Goal: Task Accomplishment & Management: Use online tool/utility

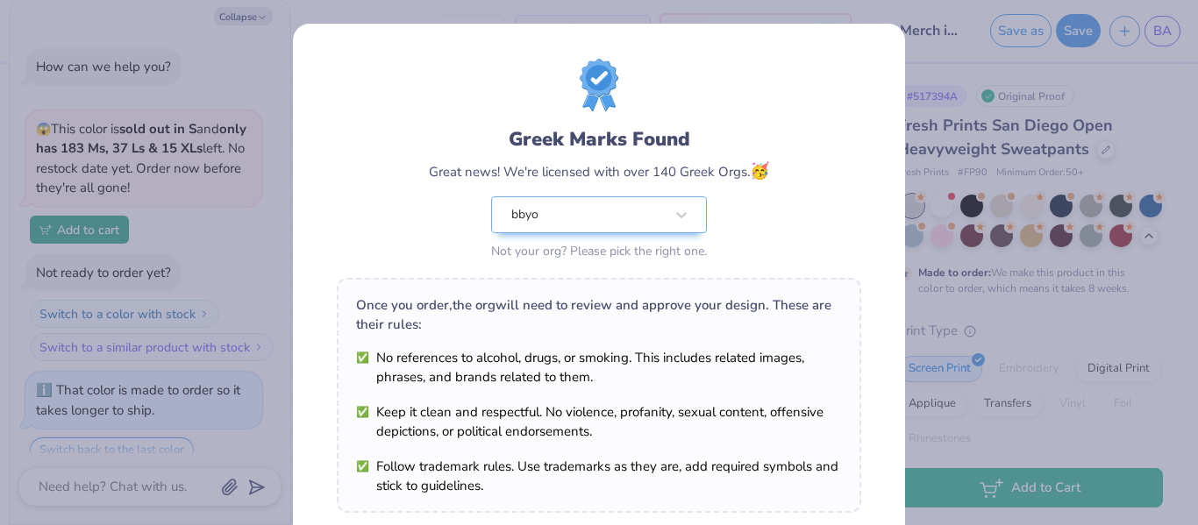
scroll to position [943, 0]
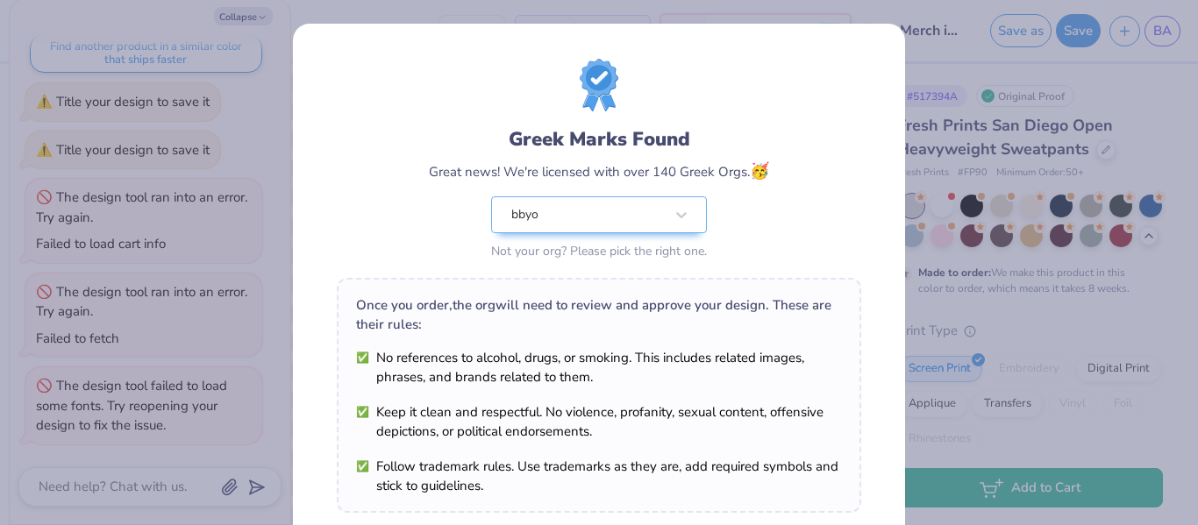
click at [1073, 327] on div "Greek Marks Found Great news! We're licensed with over 140 Greek Orgs. 🥳 bbyo N…" at bounding box center [599, 262] width 1198 height 525
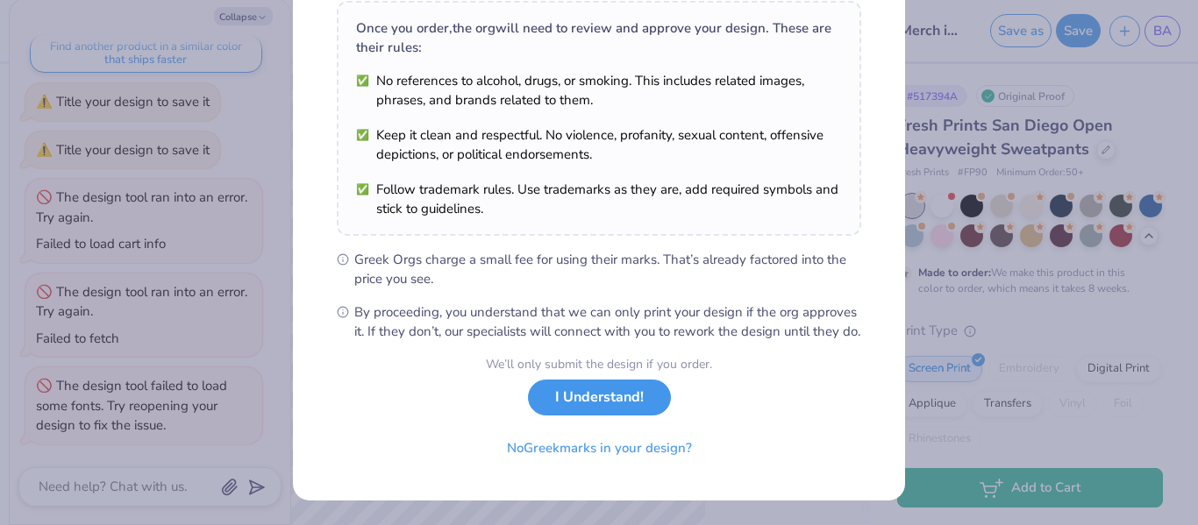
click at [646, 400] on button "I Understand!" at bounding box center [599, 398] width 143 height 36
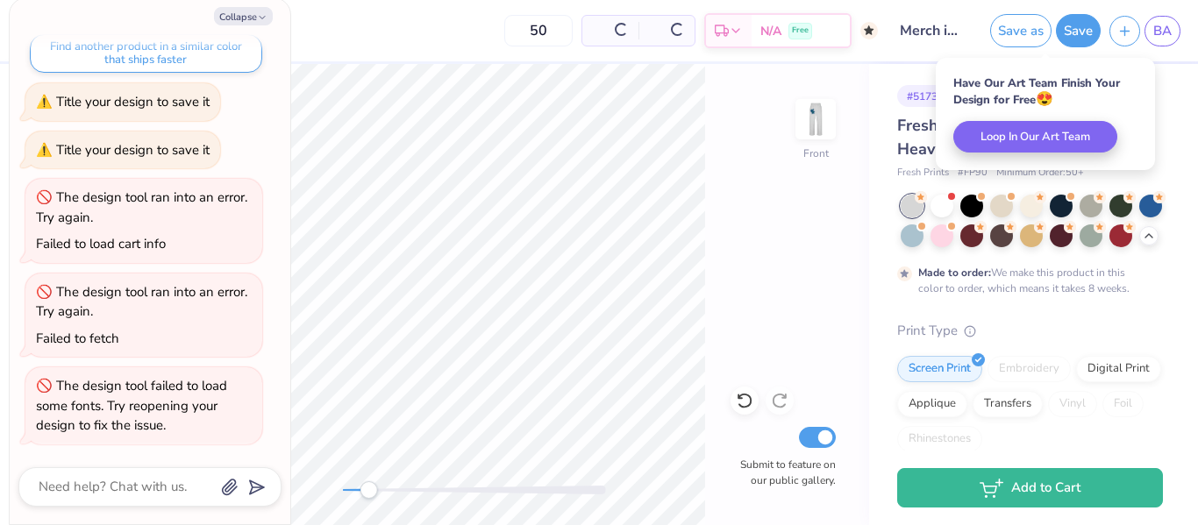
scroll to position [887, 0]
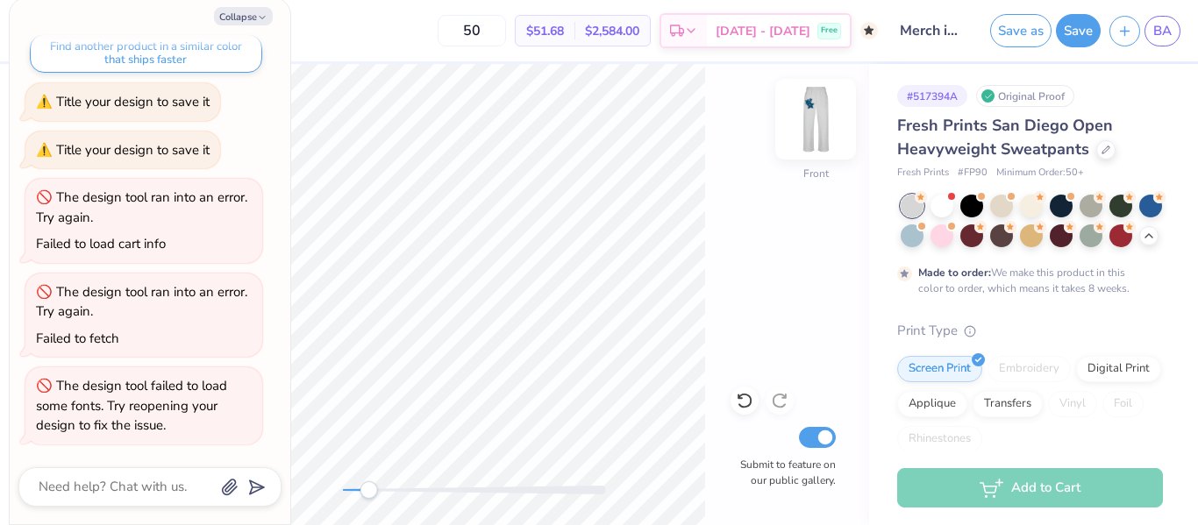
click at [823, 123] on img at bounding box center [816, 119] width 70 height 70
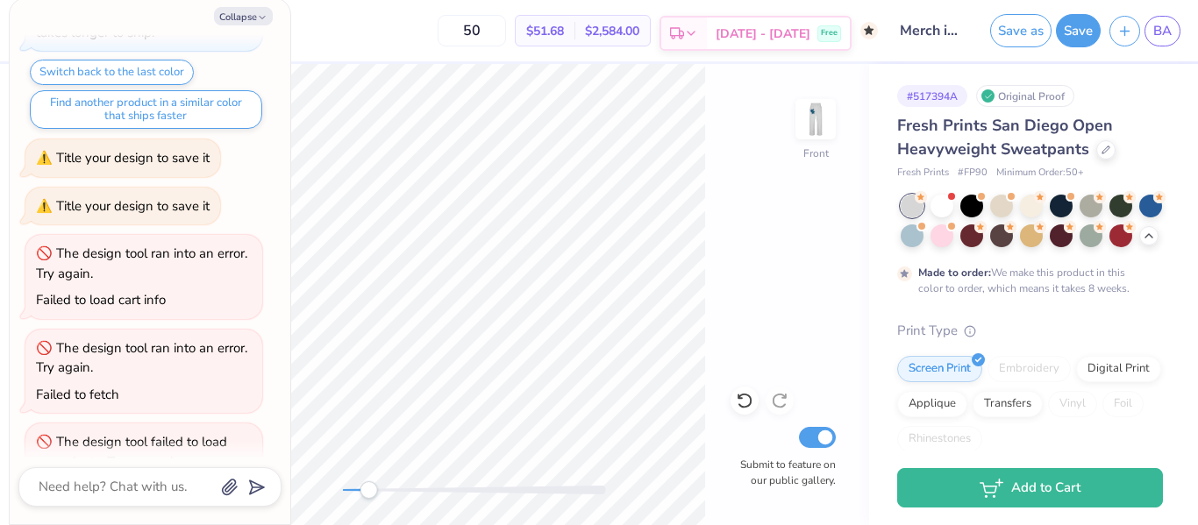
scroll to position [943, 0]
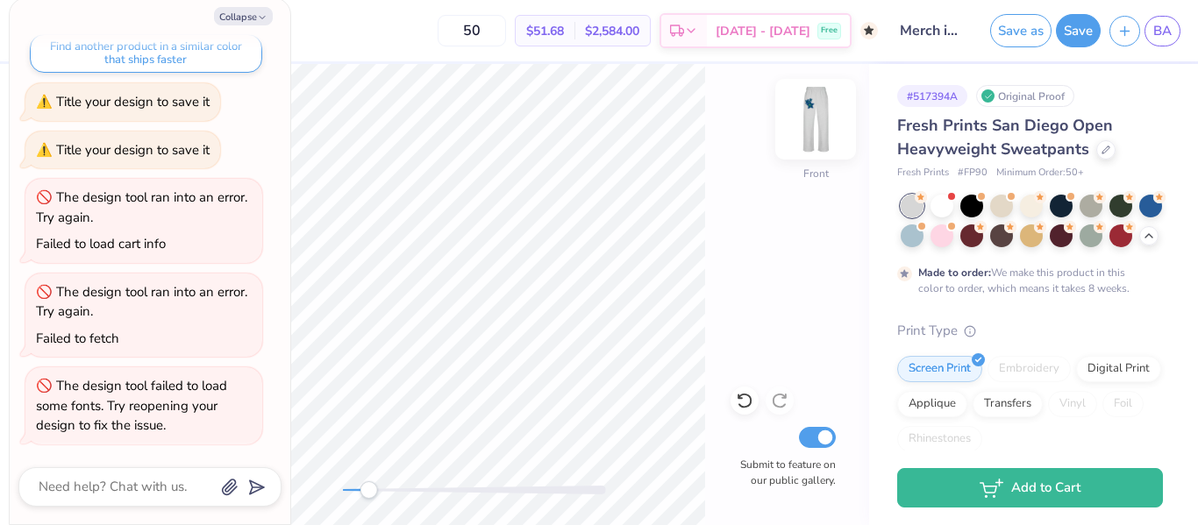
click at [806, 136] on img at bounding box center [816, 119] width 70 height 70
click at [251, 21] on button "Collapse" at bounding box center [243, 16] width 59 height 18
type textarea "x"
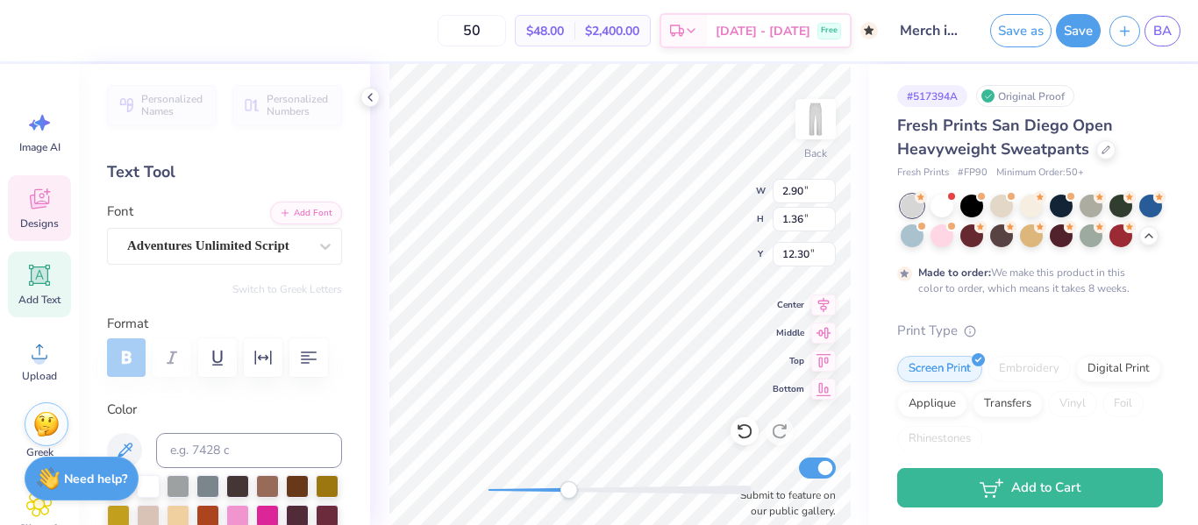
type input "2.90"
type input "1.36"
type input "12.30"
type input "2.71"
type input "0.92"
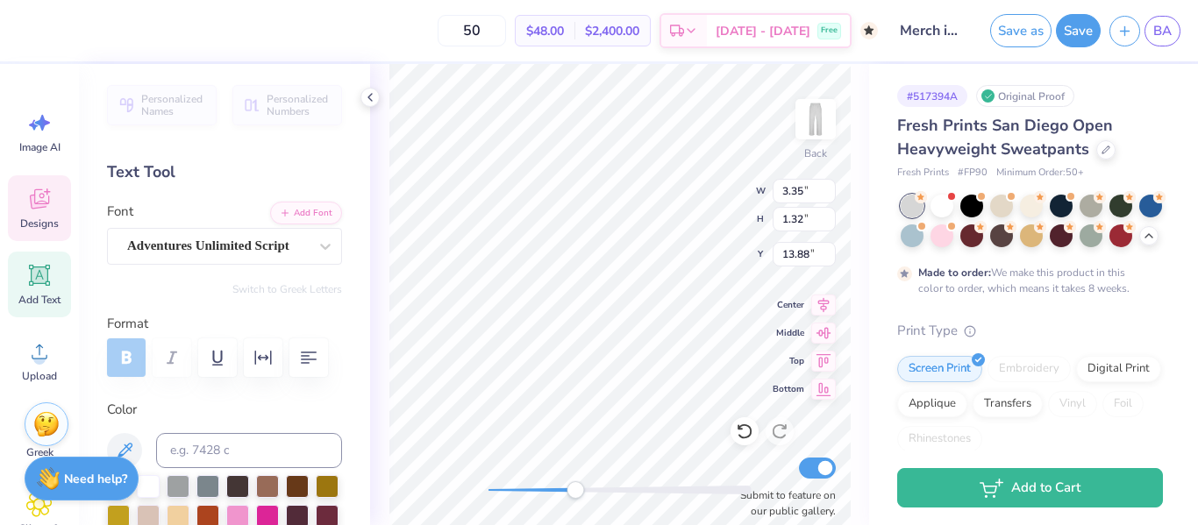
type input "9.94"
click at [191, 237] on div "Adventures Unlimited Script" at bounding box center [217, 245] width 184 height 27
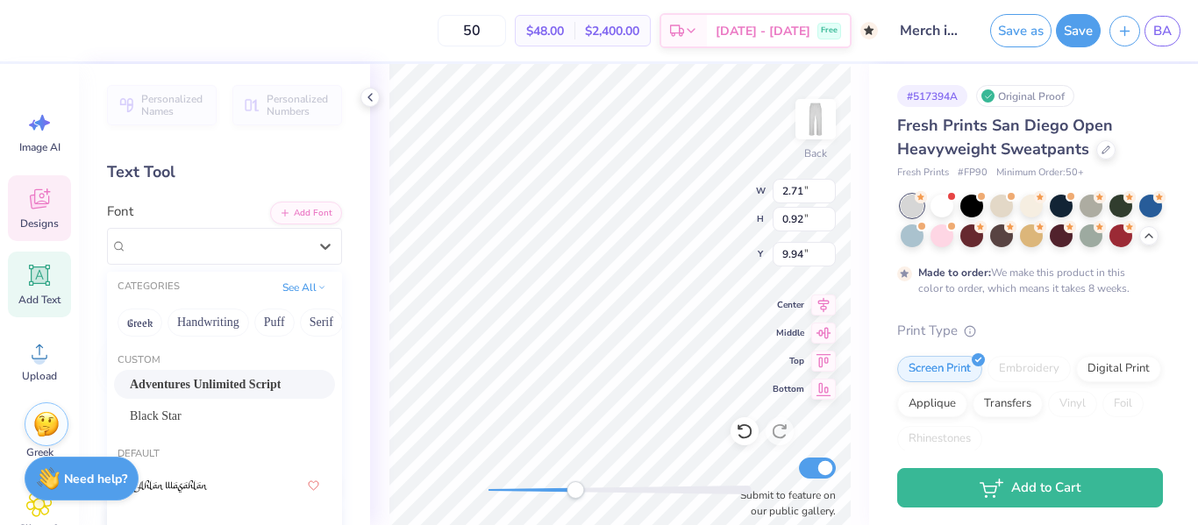
scroll to position [46, 0]
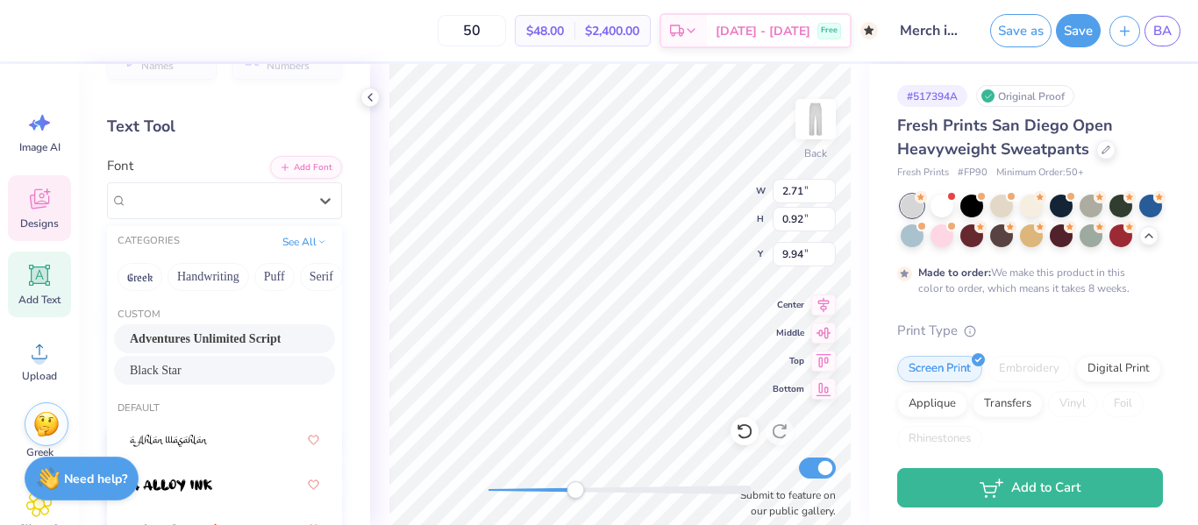
click at [200, 361] on div "Black Star" at bounding box center [224, 370] width 189 height 18
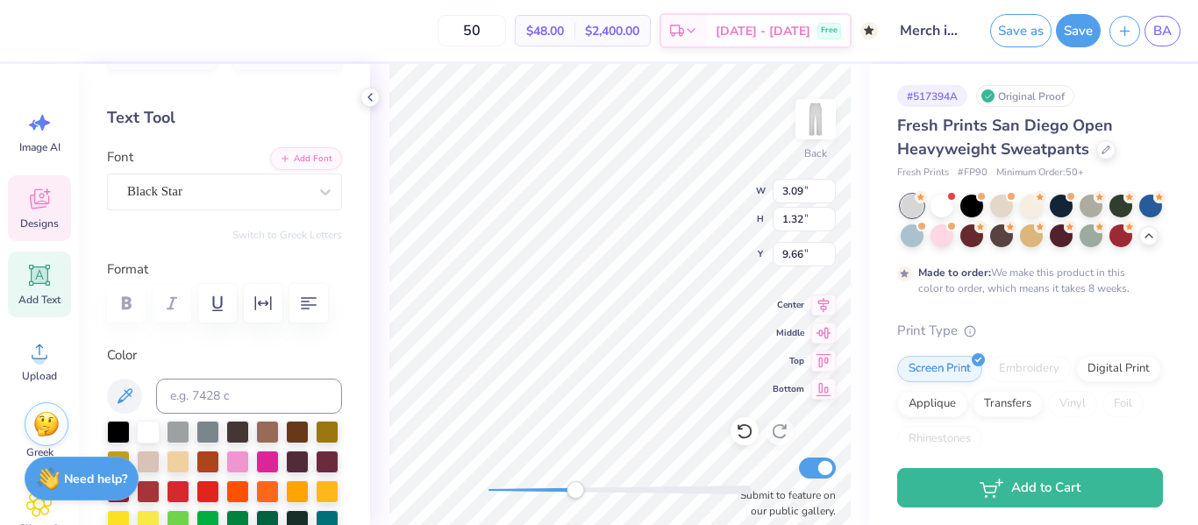
scroll to position [0, 0]
type textarea "o"
type textarea "Mit Mom"
type input "4.29"
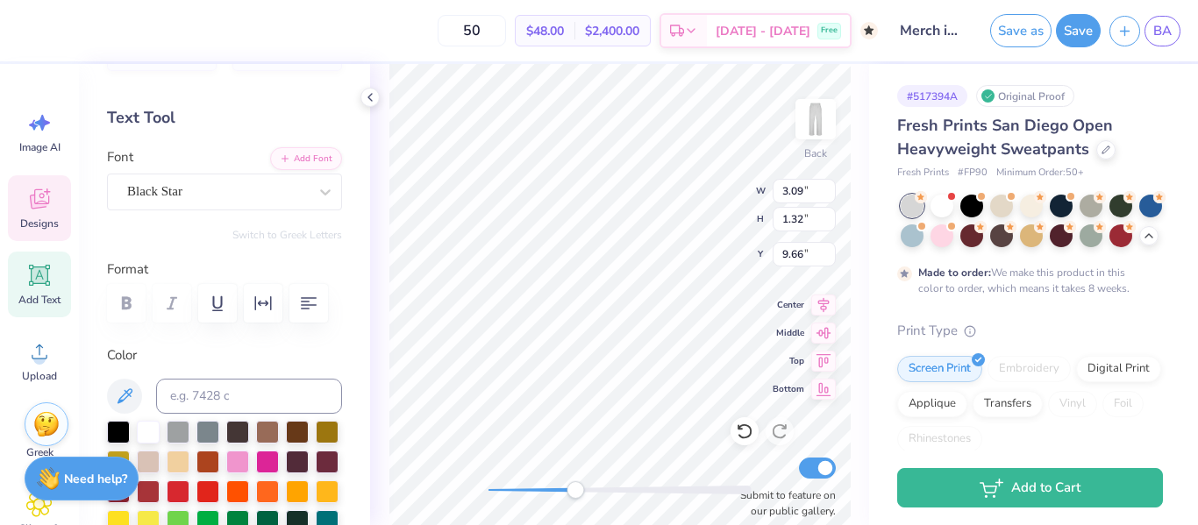
type input "4.35"
type input "8.34"
type textarea "o"
type textarea "Gizborit"
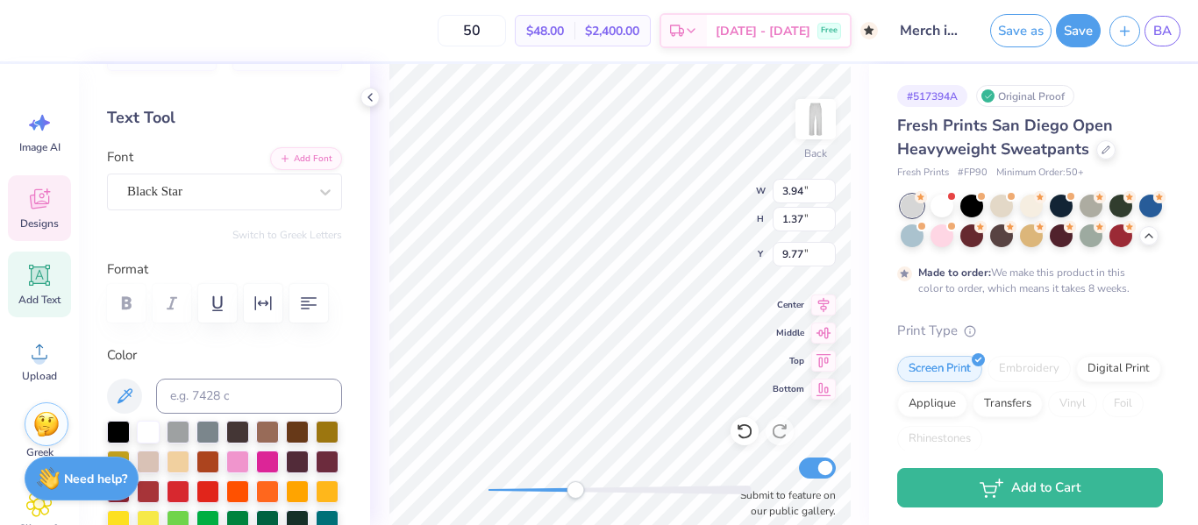
scroll to position [0, 2]
type input "2.36"
type input "1.08"
type input "13.07"
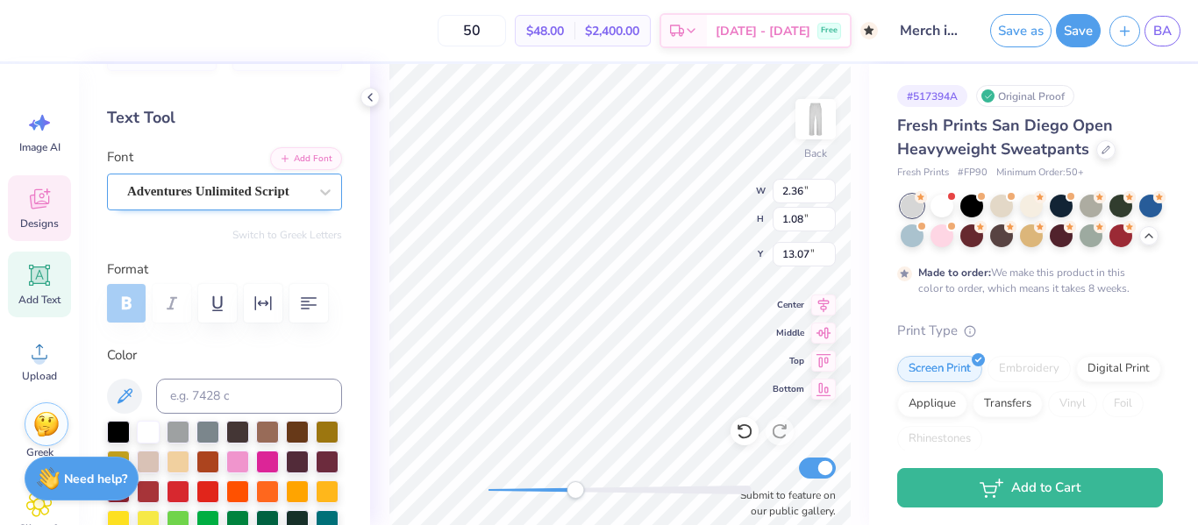
click at [272, 196] on div "Adventures Unlimited Script" at bounding box center [217, 191] width 184 height 27
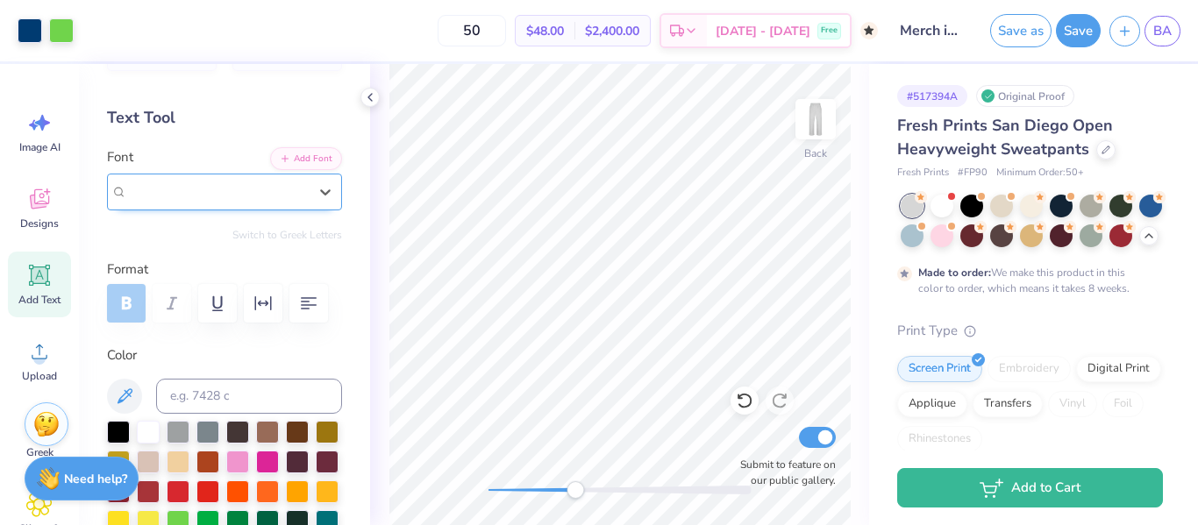
click at [305, 194] on div "Adventures Unlimited Script" at bounding box center [217, 192] width 181 height 20
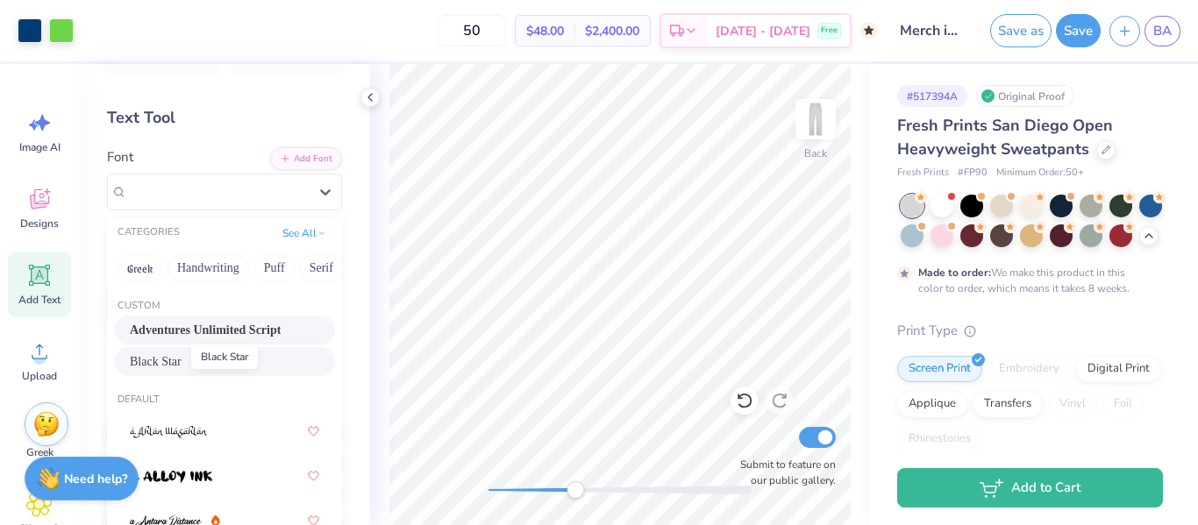
click at [174, 353] on span "Black Star" at bounding box center [156, 362] width 52 height 18
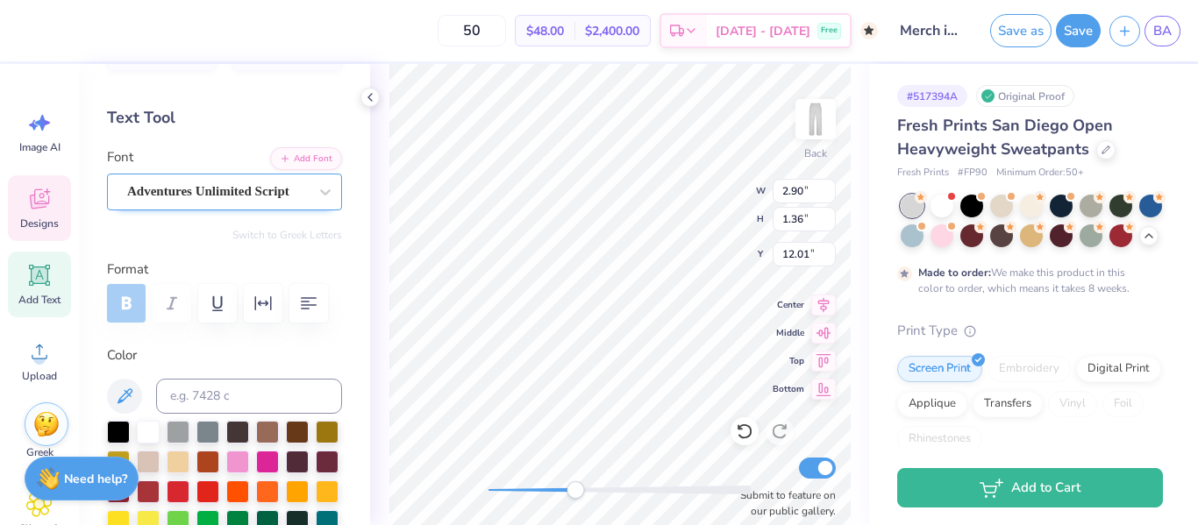
click at [296, 186] on div "Adventures Unlimited Script" at bounding box center [217, 191] width 184 height 27
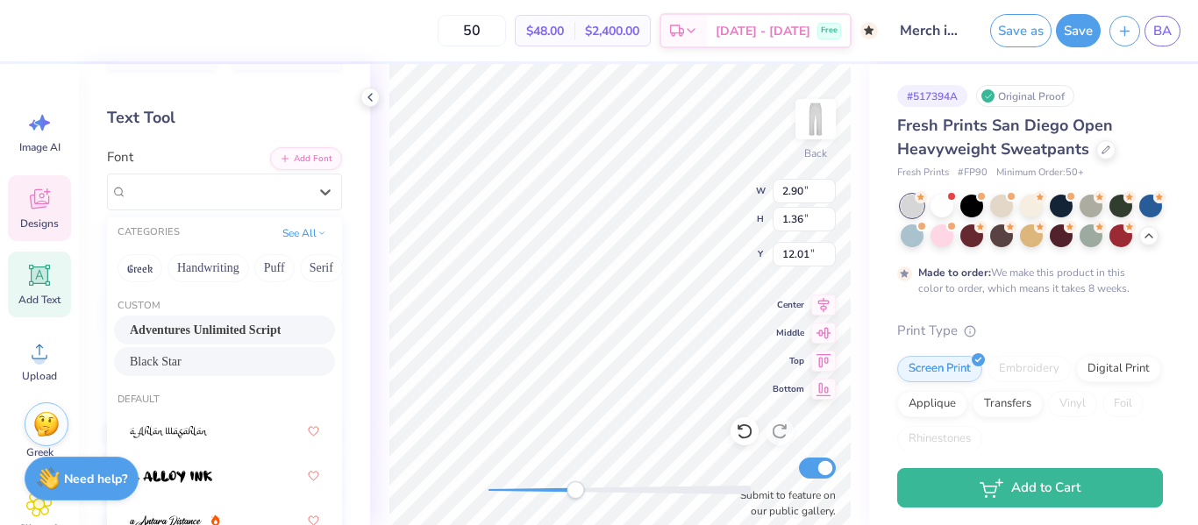
click at [253, 350] on div "Black Star" at bounding box center [224, 361] width 221 height 29
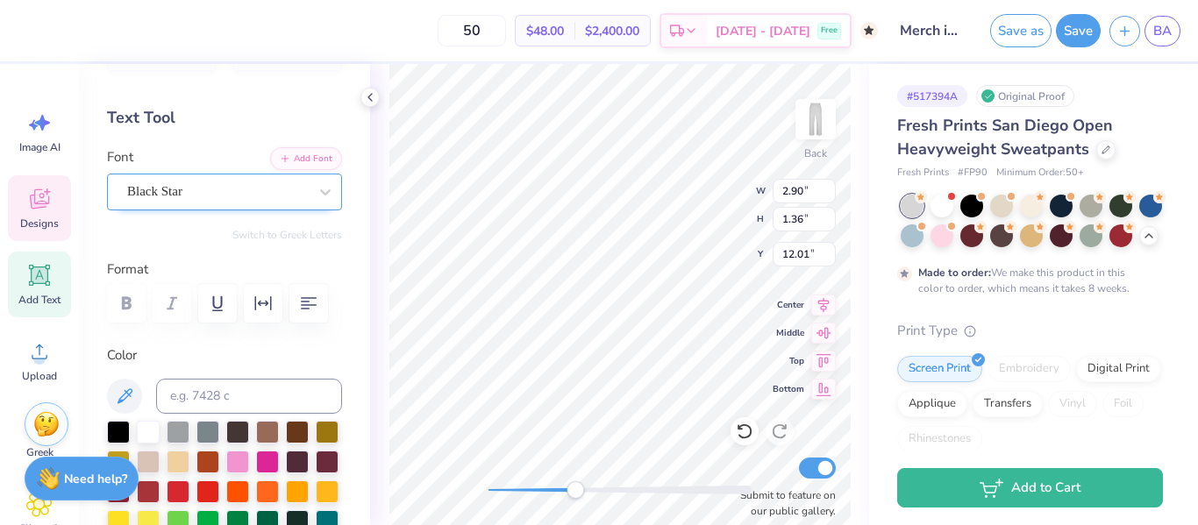
click at [268, 201] on div at bounding box center [217, 192] width 181 height 24
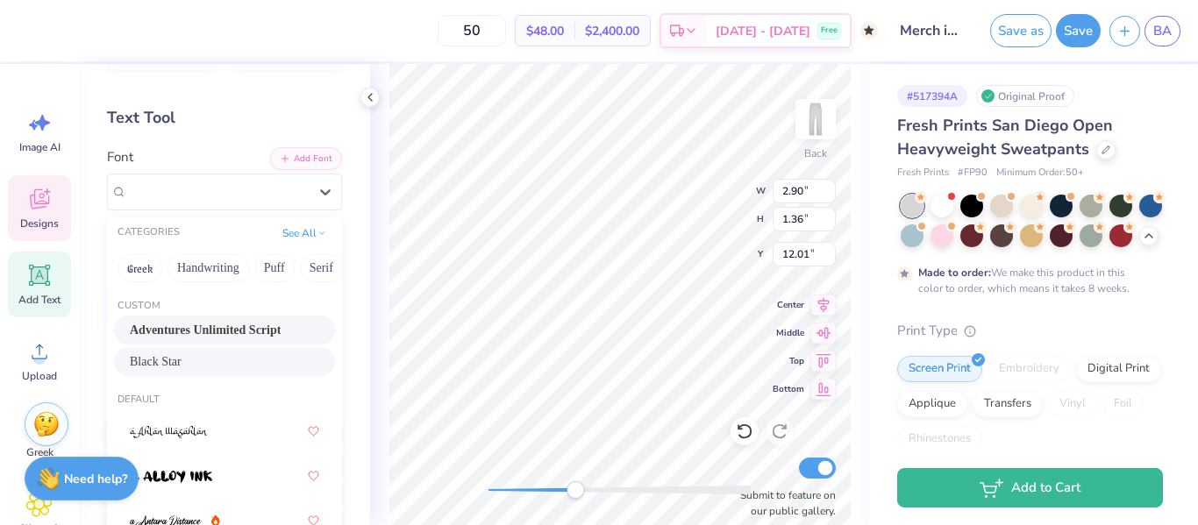
click at [196, 319] on div "Adventures Unlimited Script" at bounding box center [224, 330] width 221 height 29
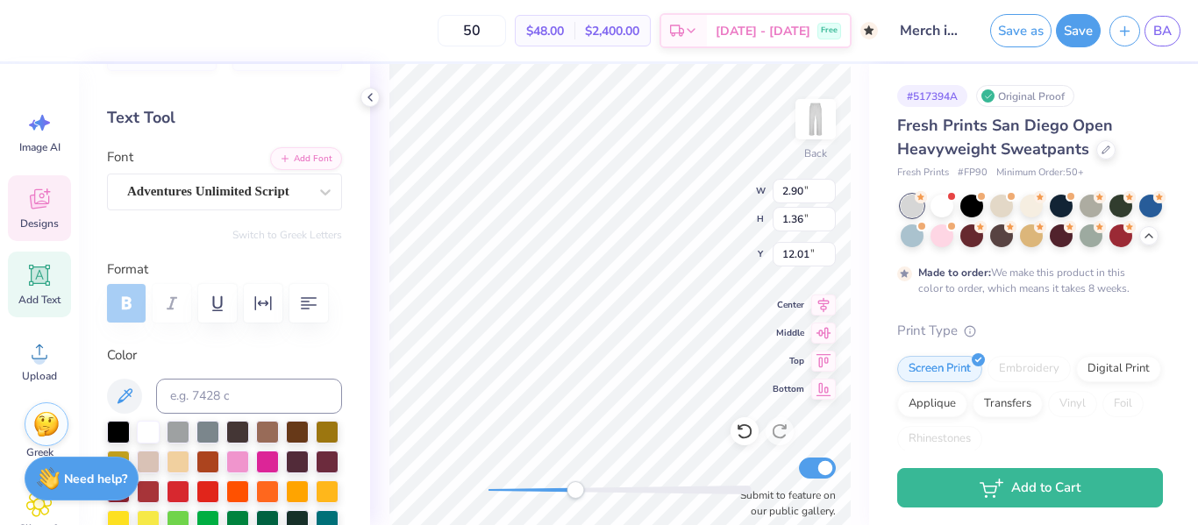
type input "2.48"
type input "1.35"
type input "12.96"
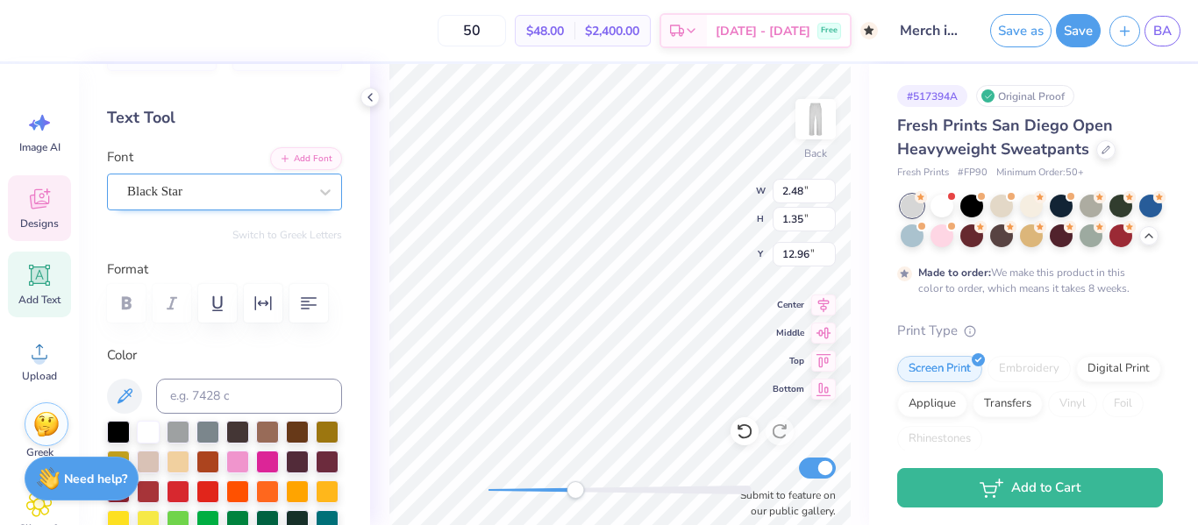
click at [285, 204] on div "Black Star" at bounding box center [217, 191] width 184 height 27
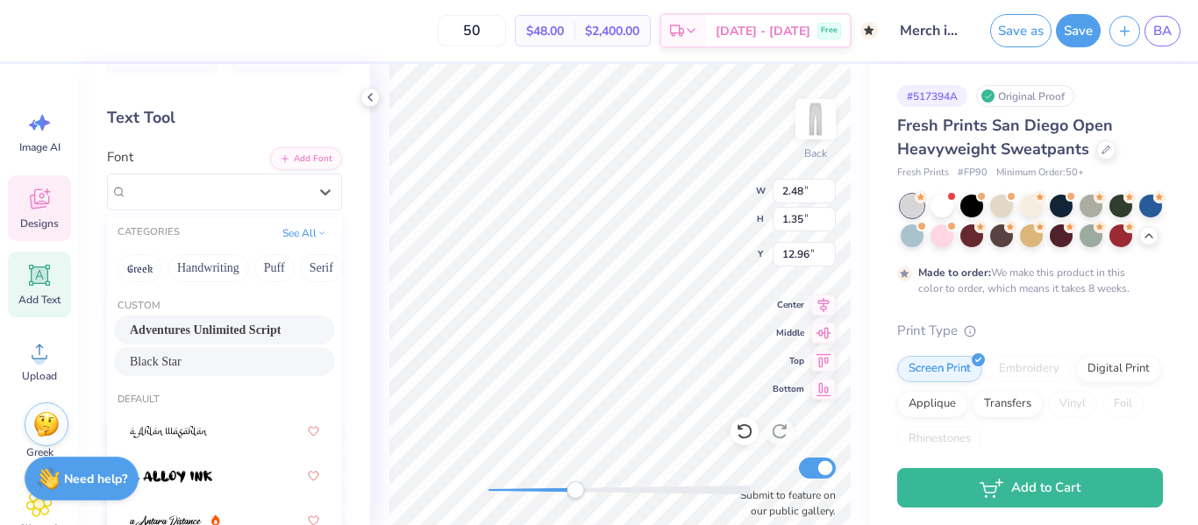
click at [264, 327] on div "Adventures Unlimited Script" at bounding box center [224, 330] width 189 height 18
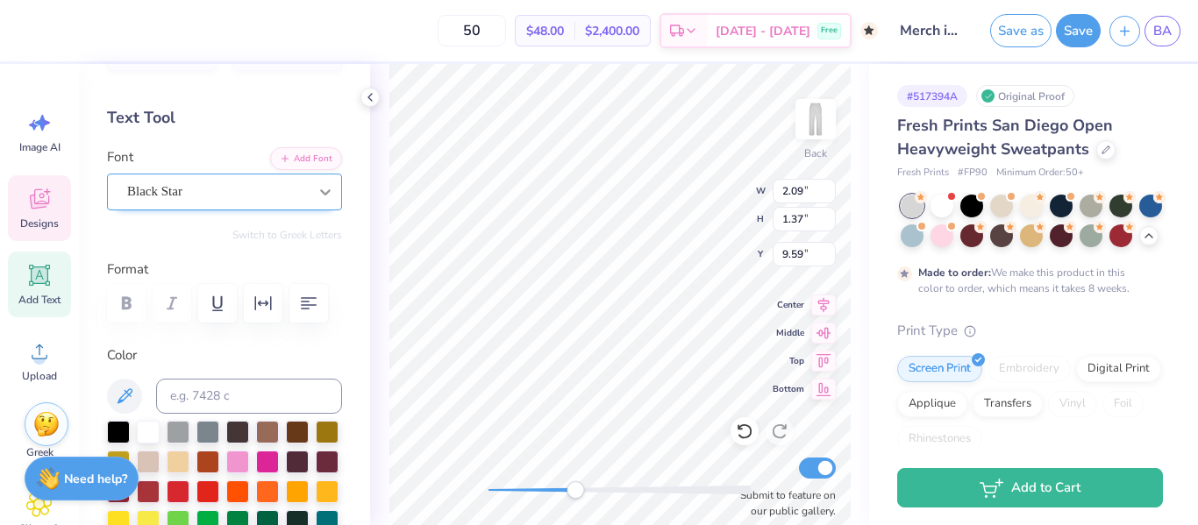
click at [314, 195] on div at bounding box center [326, 192] width 32 height 32
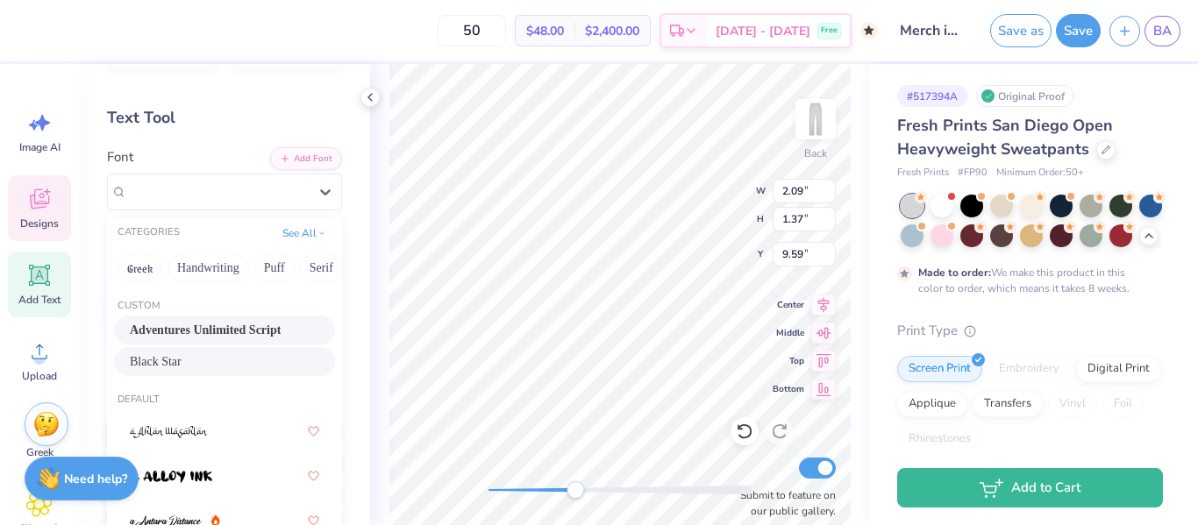
click at [282, 324] on div "Adventures Unlimited Script" at bounding box center [224, 330] width 189 height 18
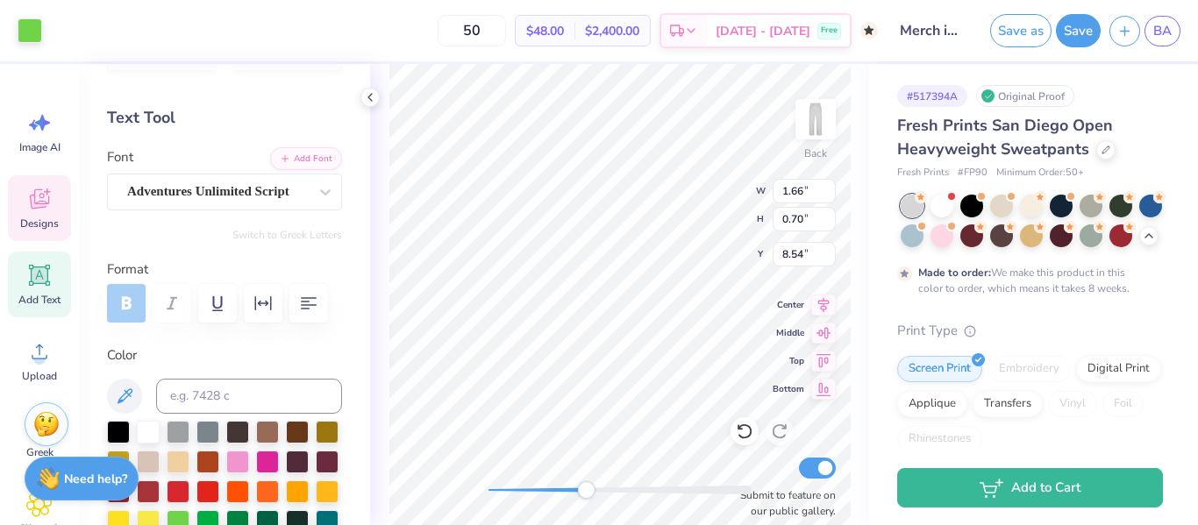
type input "1.66"
type input "0.70"
type input "8.54"
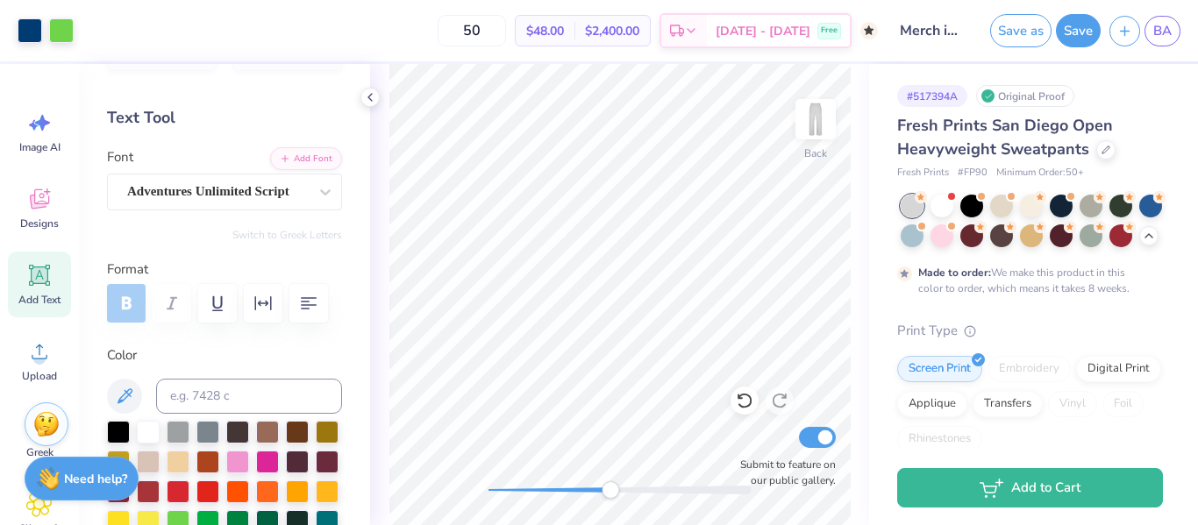
click at [610, 503] on div "Back Submit to feature on our public gallery." at bounding box center [619, 294] width 499 height 461
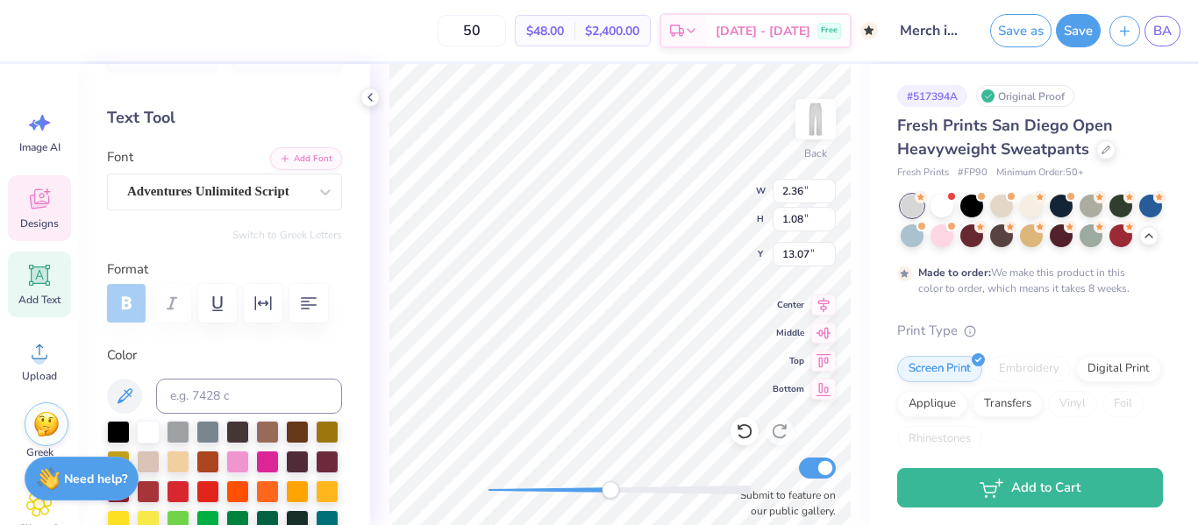
type input "2.36"
type input "1.08"
type input "13.07"
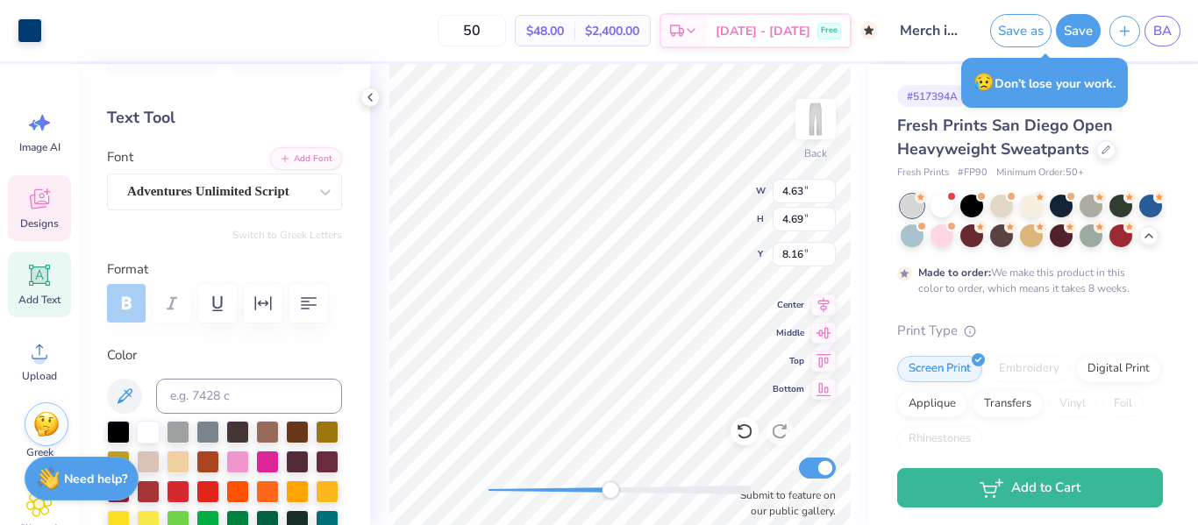
type input "4.63"
type input "4.69"
type input "8.16"
type input "6.84"
type input "6.67"
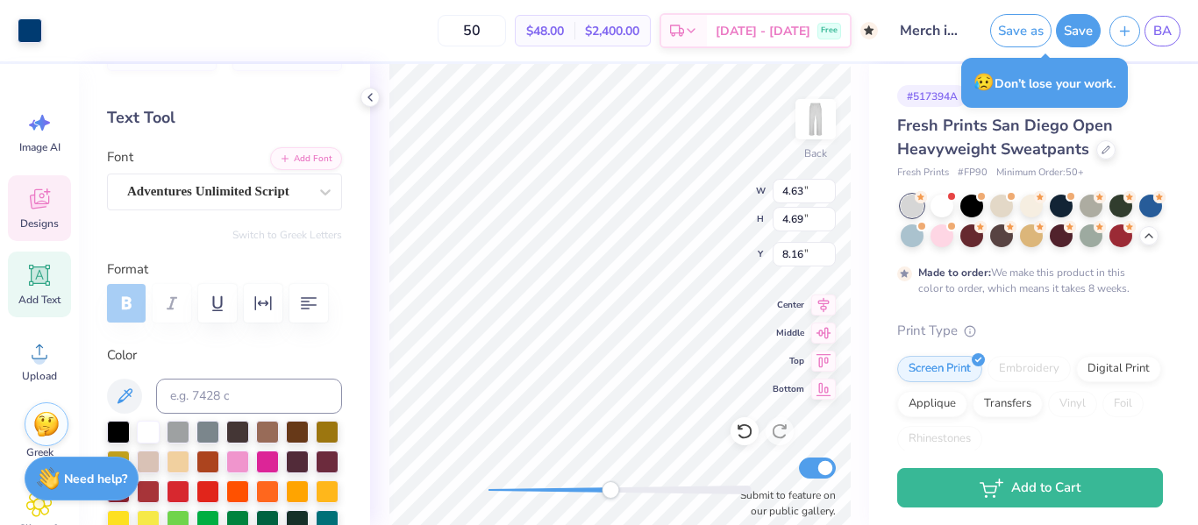
type input "9.94"
type input "2.90"
type input "1.36"
type input "12.25"
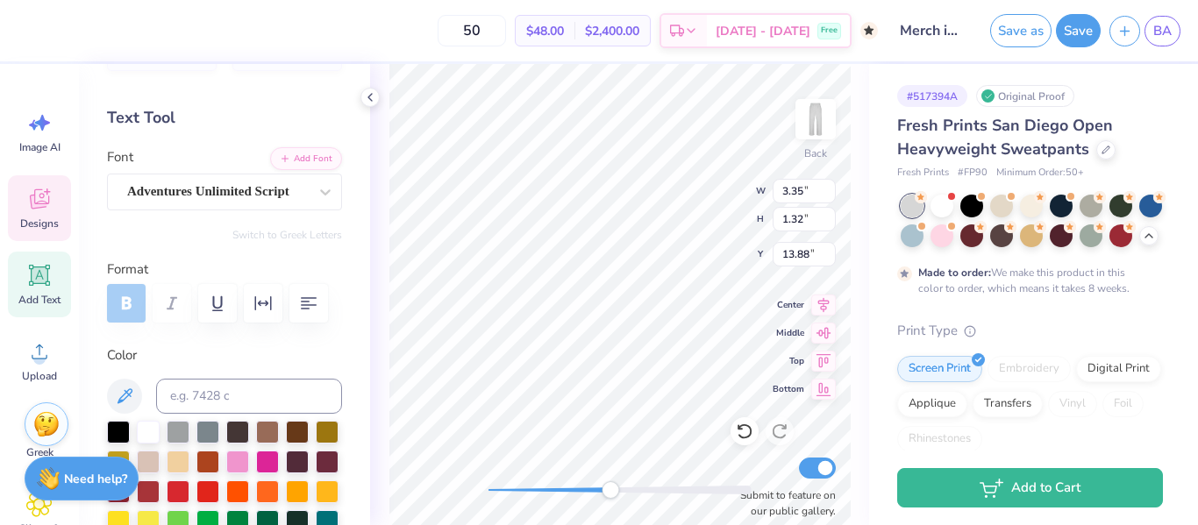
type input "2.36"
type input "1.08"
type input "13.29"
type input "2.90"
type input "1.36"
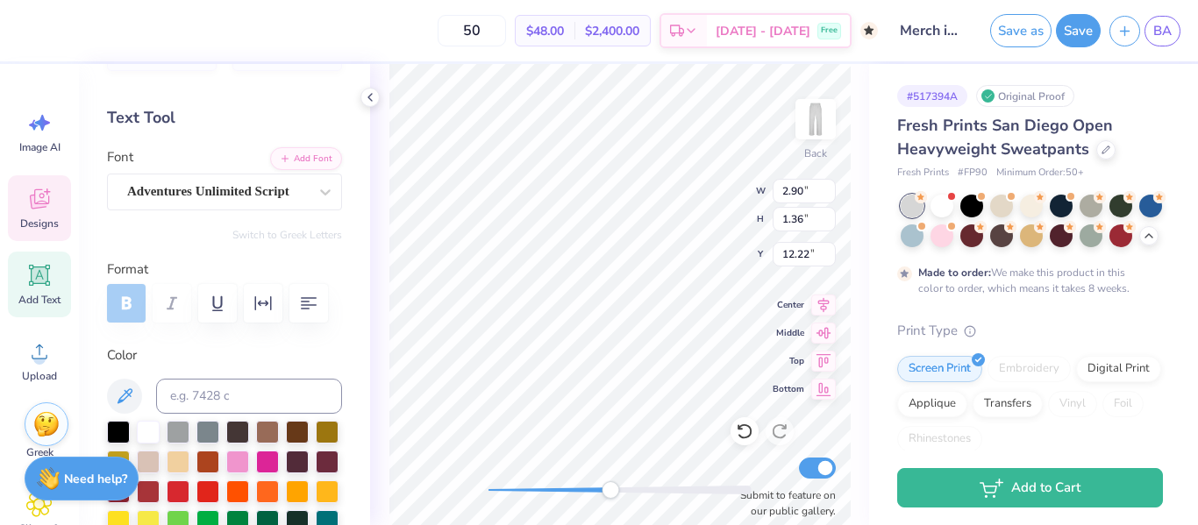
type input "12.22"
type input "3.05"
type input "1.20"
type input "14.10"
type input "2.36"
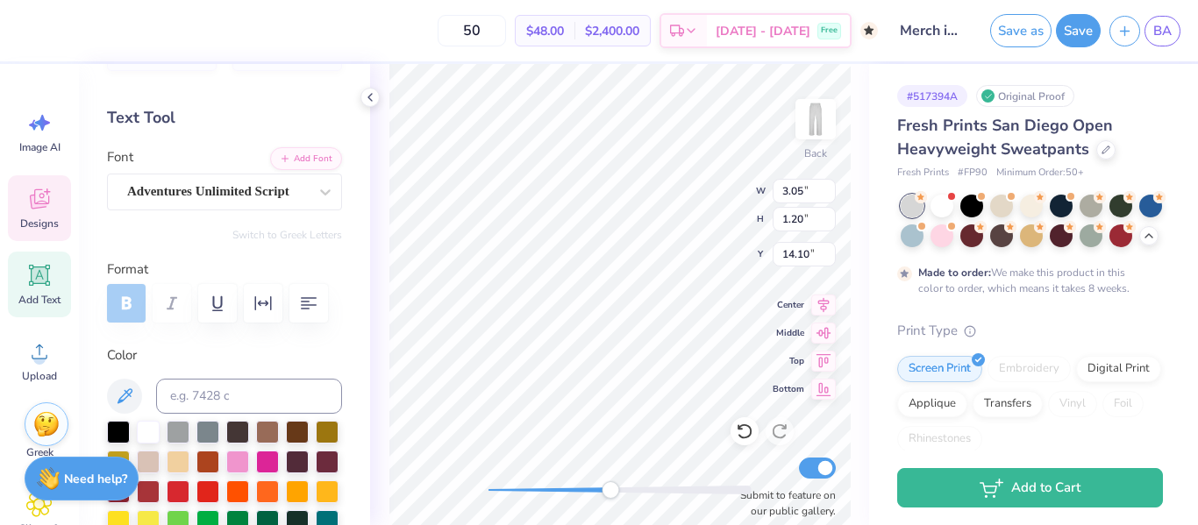
type input "1.08"
type input "13.29"
type input "6.35"
type input "6.18"
type input "10.20"
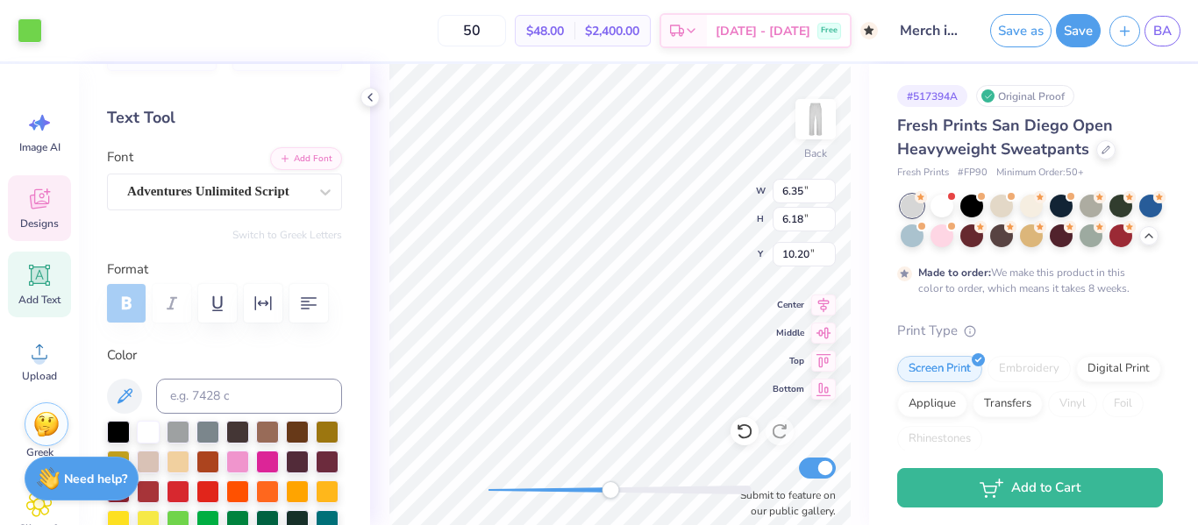
type input "2.90"
type input "1.36"
type input "12.22"
click at [119, 300] on div at bounding box center [224, 303] width 235 height 39
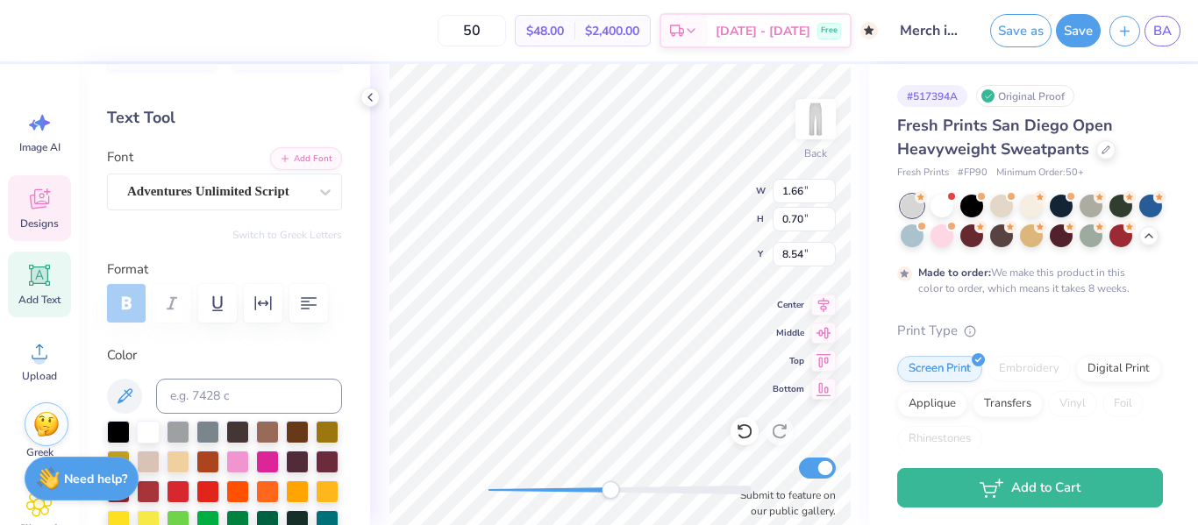
click at [288, 352] on label "Color" at bounding box center [224, 356] width 235 height 20
click at [381, 230] on div "Back W 1.66 1.66 " H 0.70 0.70 " Y 8.54 8.54 " Center Middle Top Bottom Submit …" at bounding box center [619, 294] width 499 height 461
click at [369, 96] on icon at bounding box center [370, 97] width 14 height 14
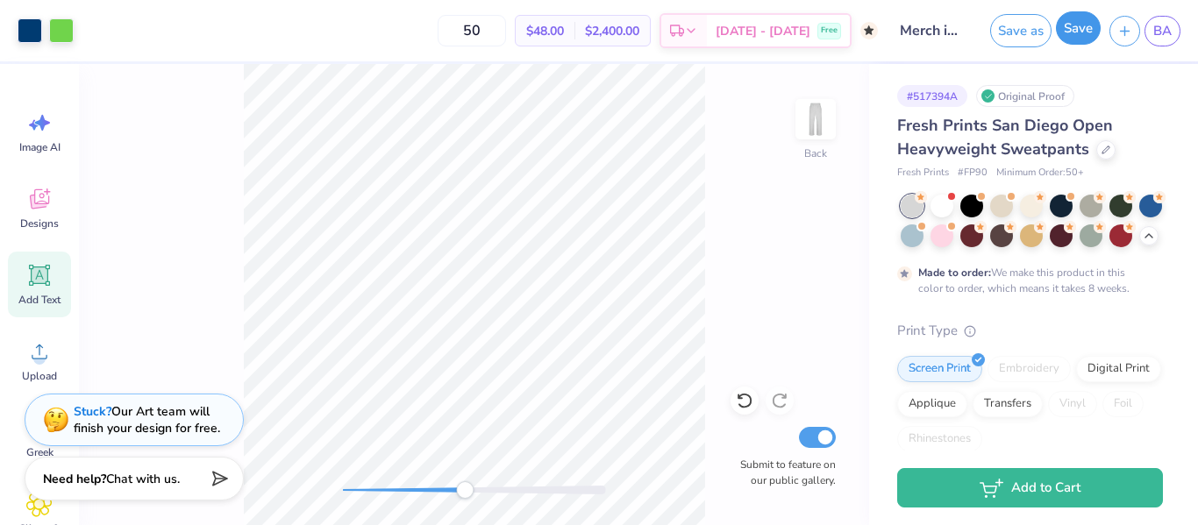
click at [1066, 30] on button "Save" at bounding box center [1078, 27] width 45 height 33
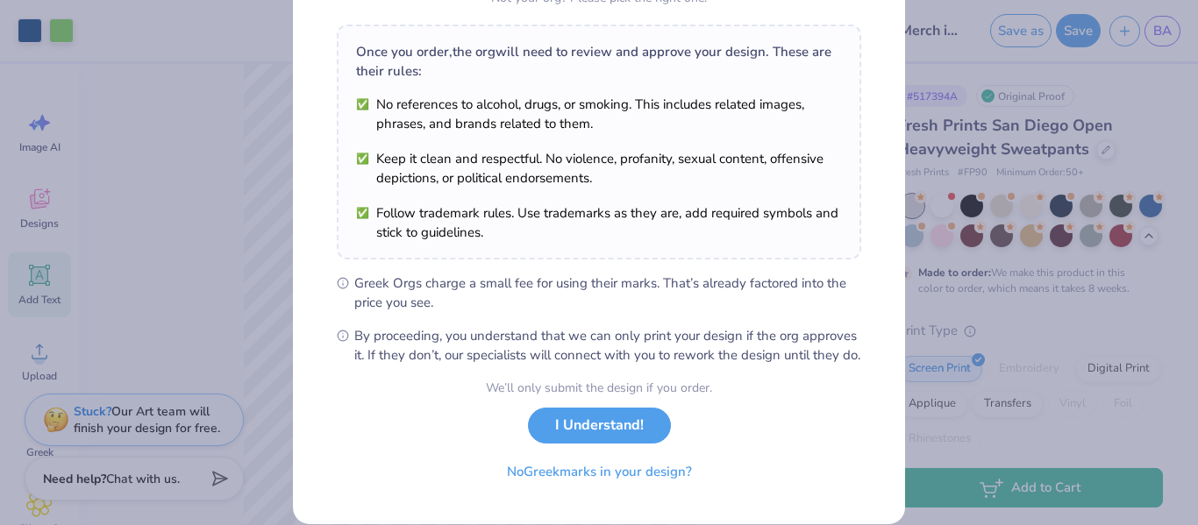
scroll to position [296, 0]
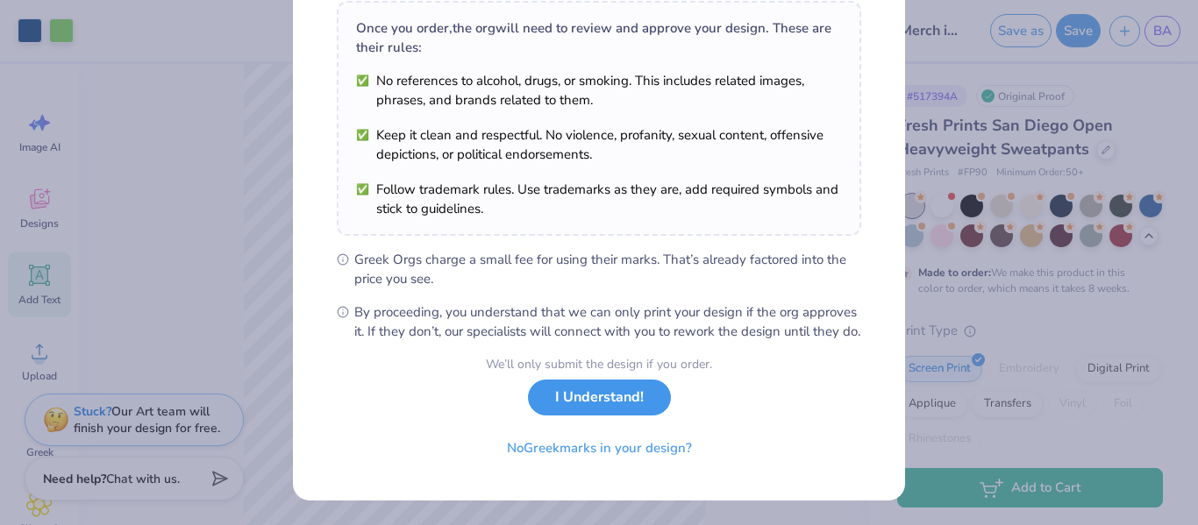
click at [579, 407] on button "I Understand!" at bounding box center [599, 398] width 143 height 36
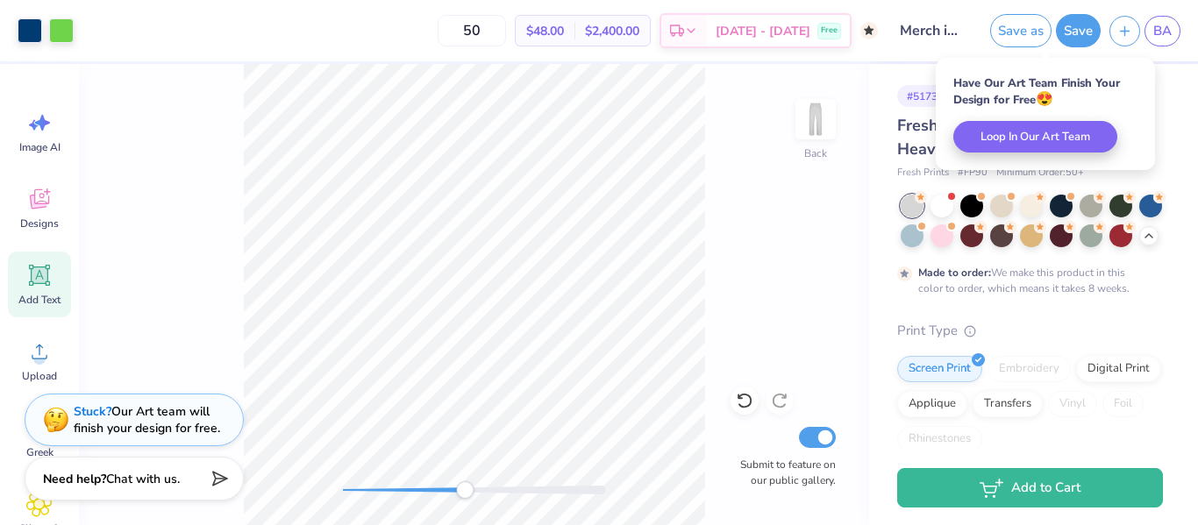
scroll to position [0, 0]
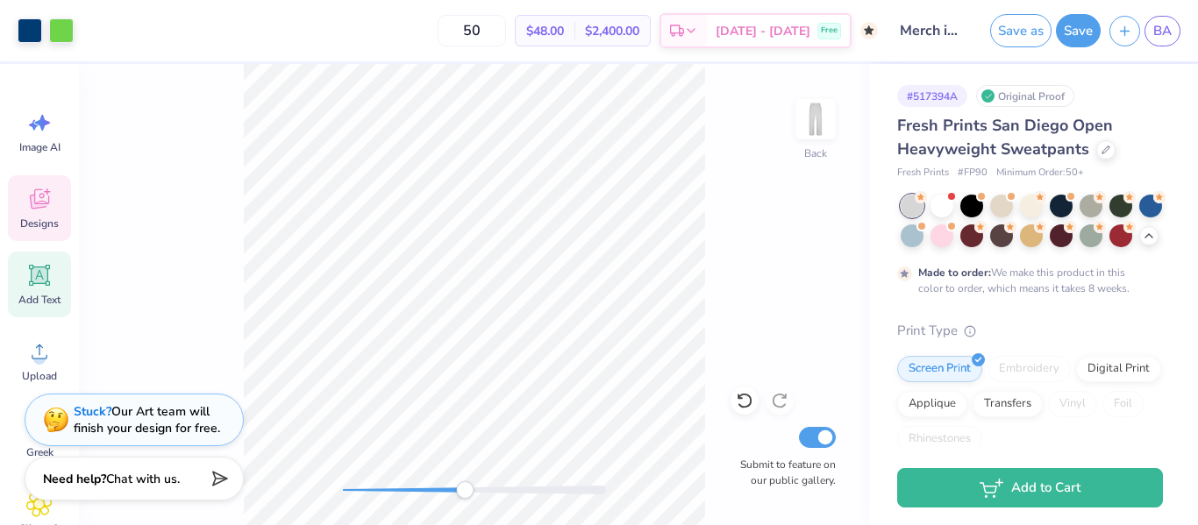
click at [53, 210] on div "Designs" at bounding box center [39, 208] width 63 height 66
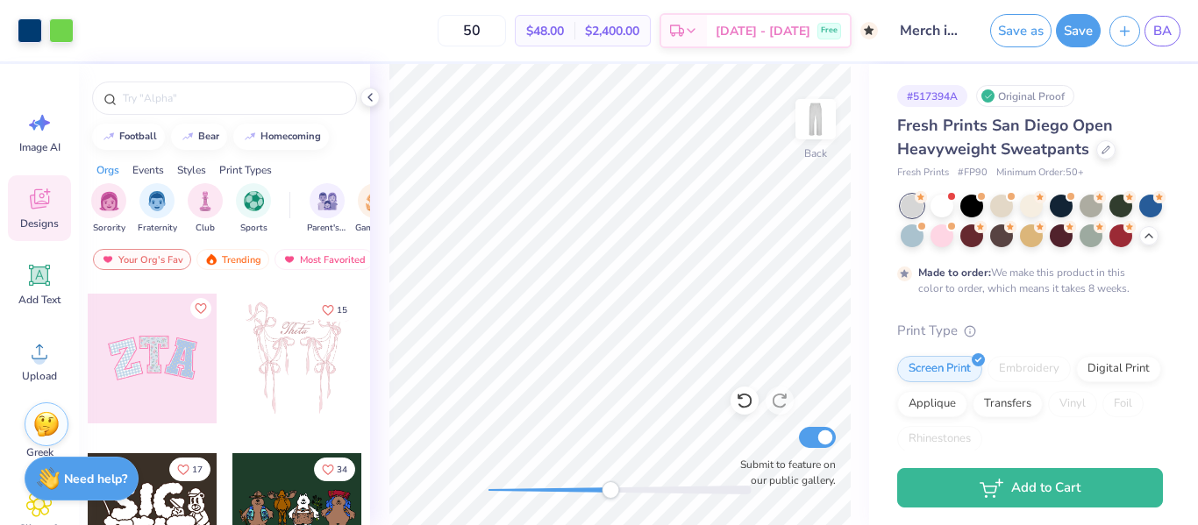
scroll to position [152, 0]
click at [235, 265] on div "Trending" at bounding box center [232, 259] width 73 height 21
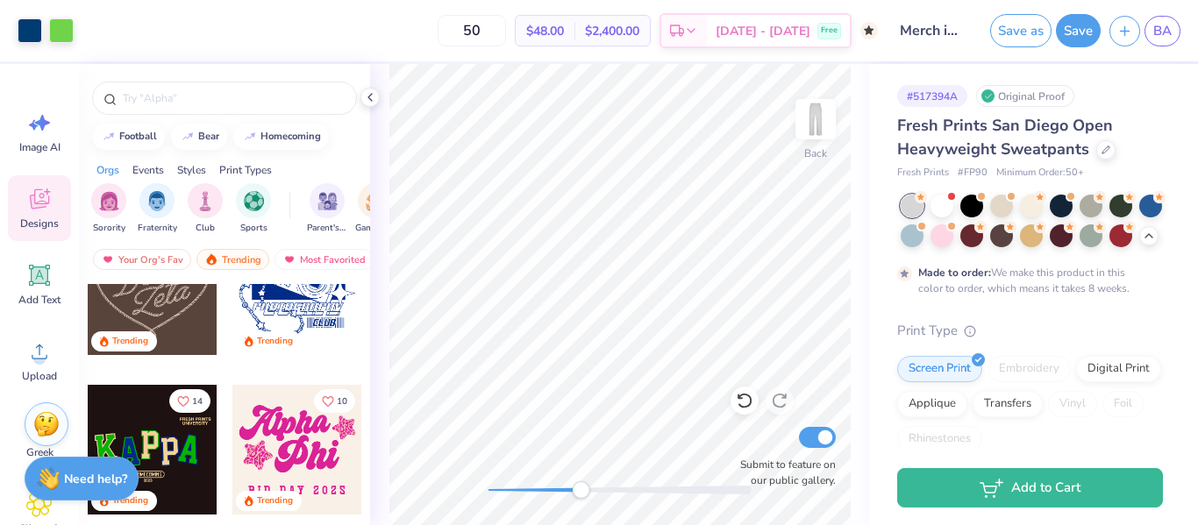
scroll to position [713, 0]
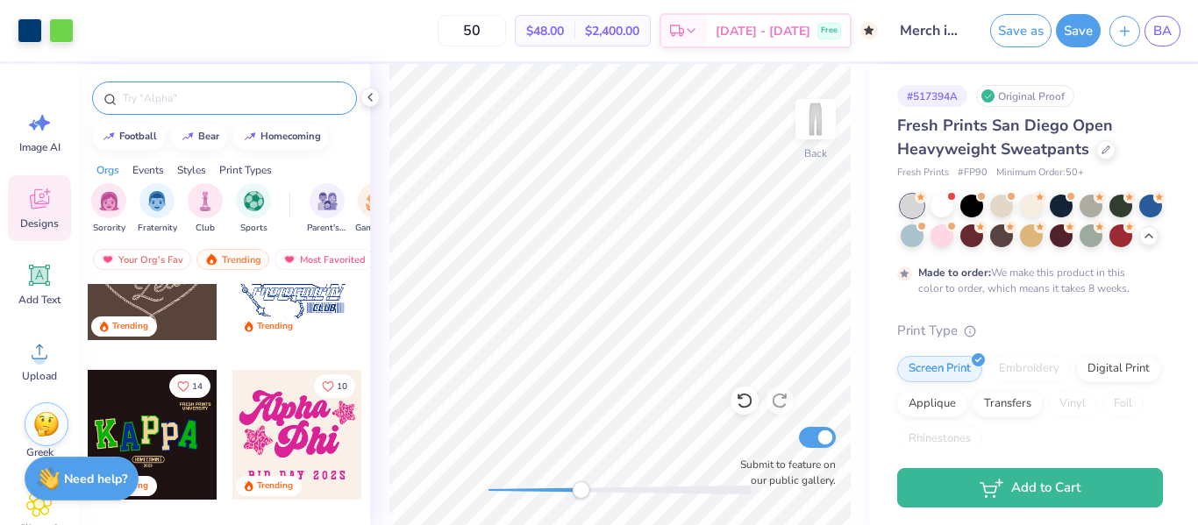
click at [143, 99] on input "text" at bounding box center [233, 98] width 225 height 18
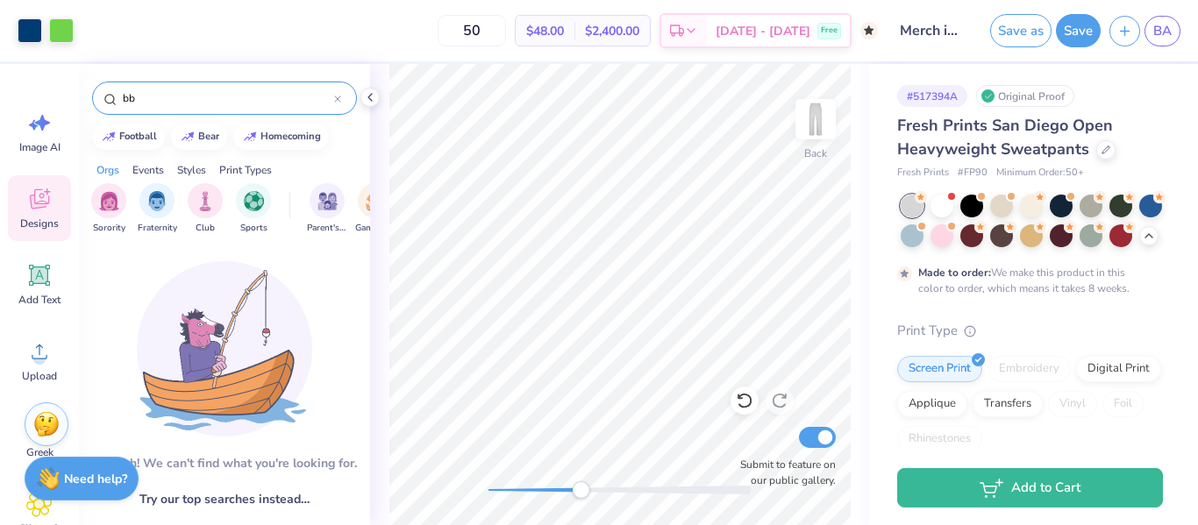
type input "b"
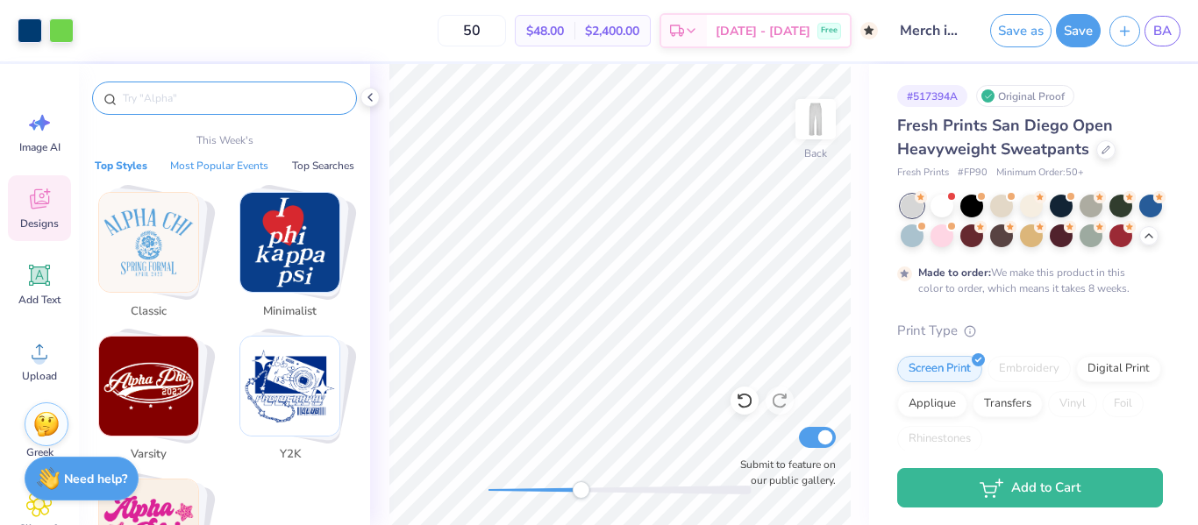
click at [237, 165] on button "Most Popular Events" at bounding box center [219, 166] width 109 height 18
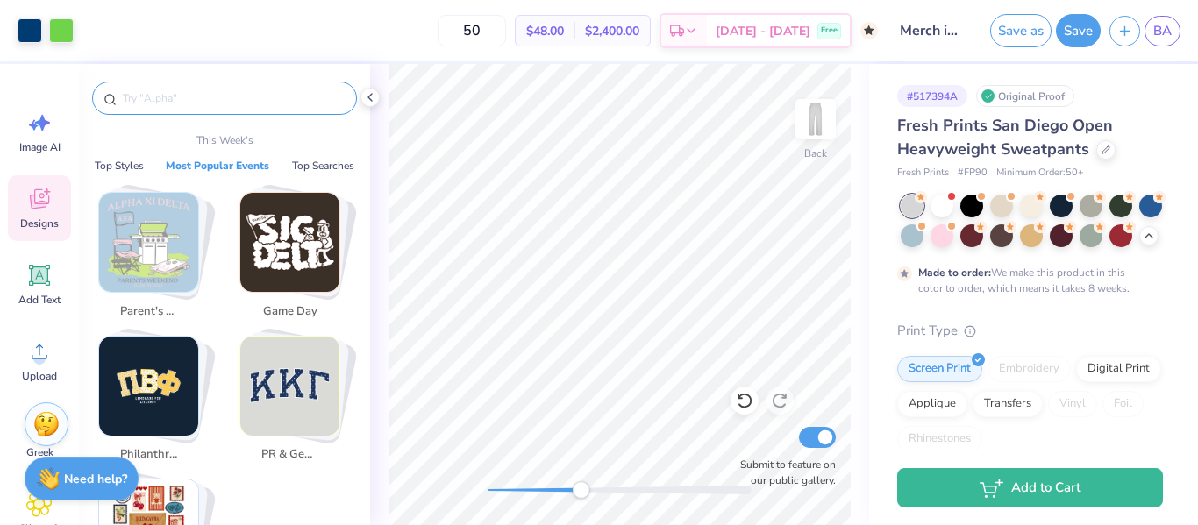
click at [273, 384] on img "Stack Card Button PR & General" at bounding box center [289, 386] width 99 height 99
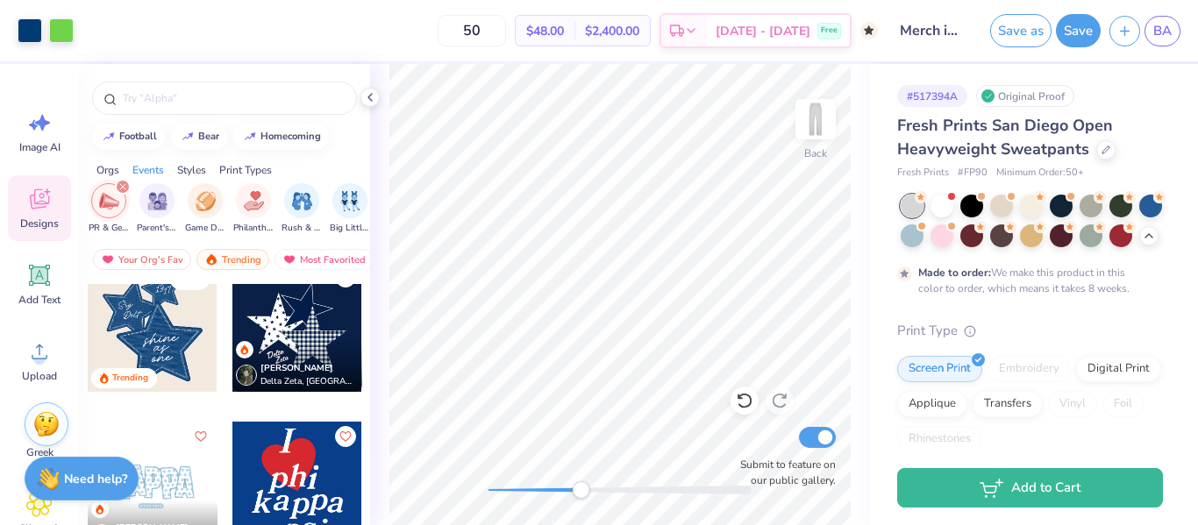
scroll to position [658, 0]
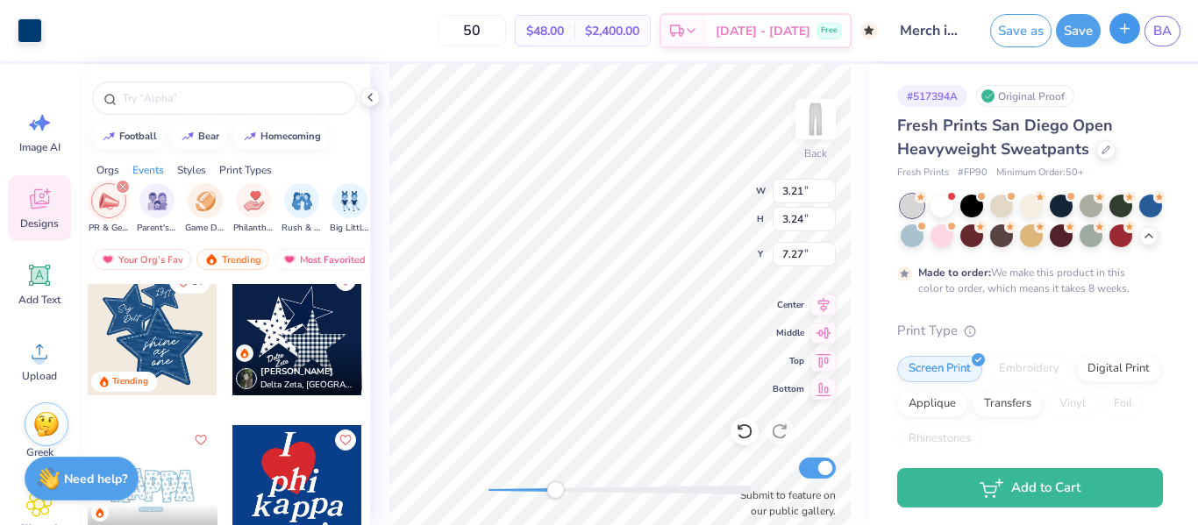
click at [1125, 36] on icon "button" at bounding box center [1124, 28] width 15 height 15
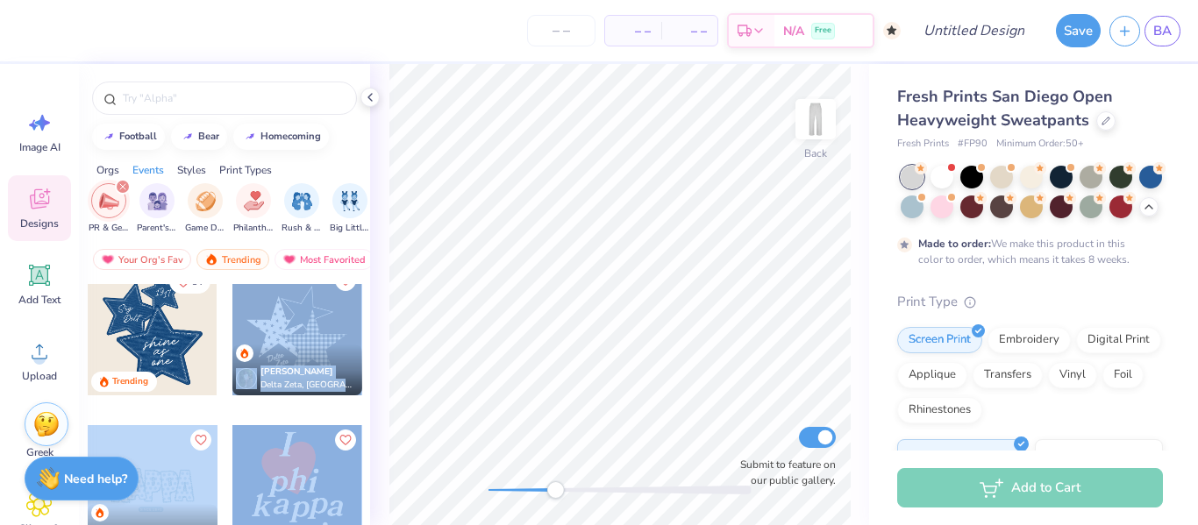
click at [521, 267] on div "– – Per Item – – Total Est. Delivery N/A Free Design Title Save BA Image AI Des…" at bounding box center [599, 262] width 1198 height 525
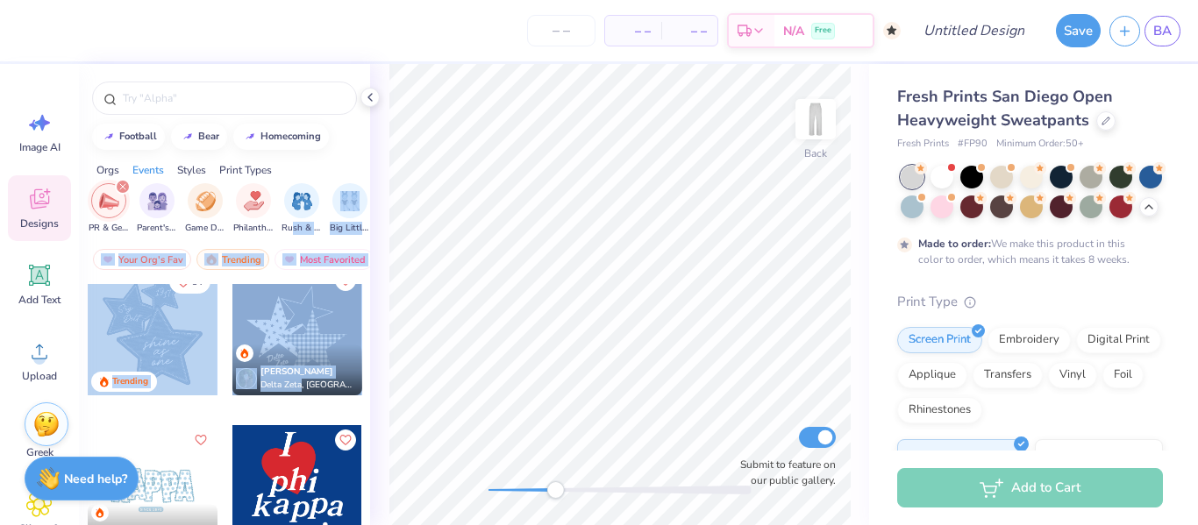
drag, startPoint x: 292, startPoint y: 235, endPoint x: 301, endPoint y: 379, distance: 144.1
click at [301, 379] on div "football bear homecoming Orgs Events Styles Print Types Sorority Fraternity Clu…" at bounding box center [224, 327] width 291 height 526
click at [317, 355] on div "Lucy Gross Delta Zeta, University of Iowa" at bounding box center [297, 370] width 130 height 51
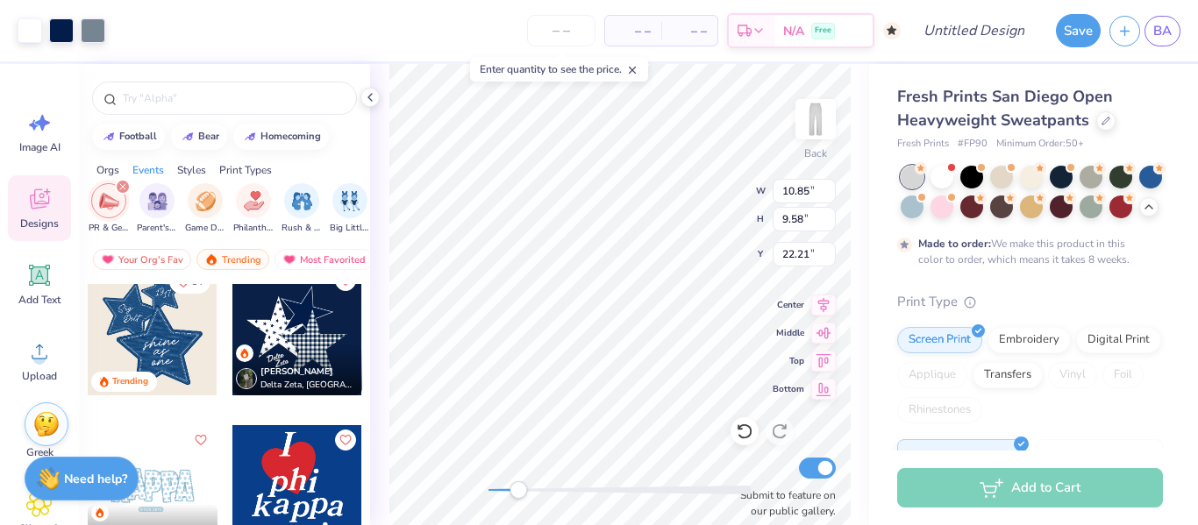
type input "6.49"
type input "5.73"
type input "5.08"
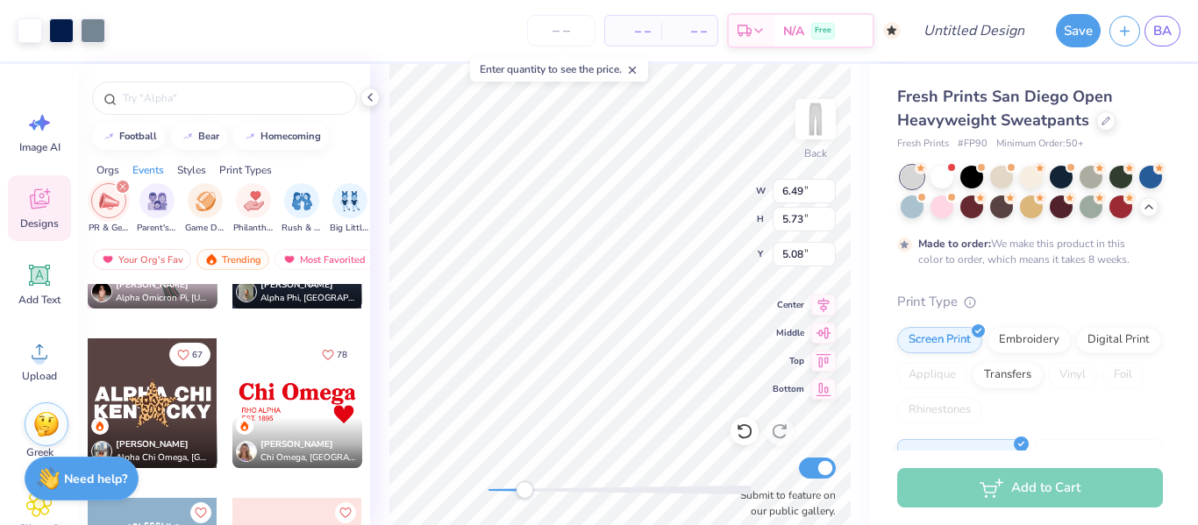
scroll to position [2821, 0]
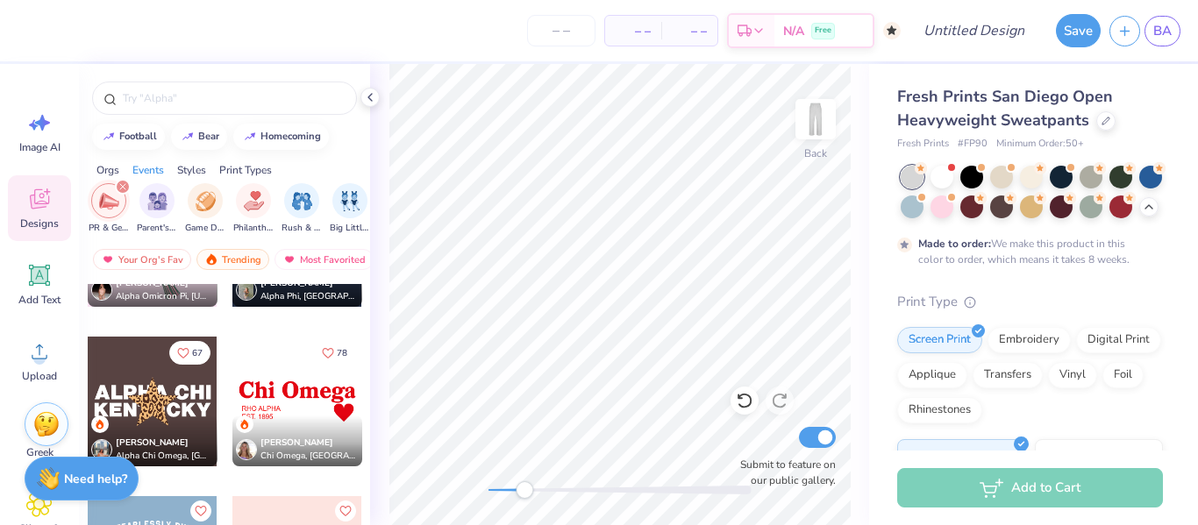
click at [296, 391] on div at bounding box center [297, 402] width 130 height 130
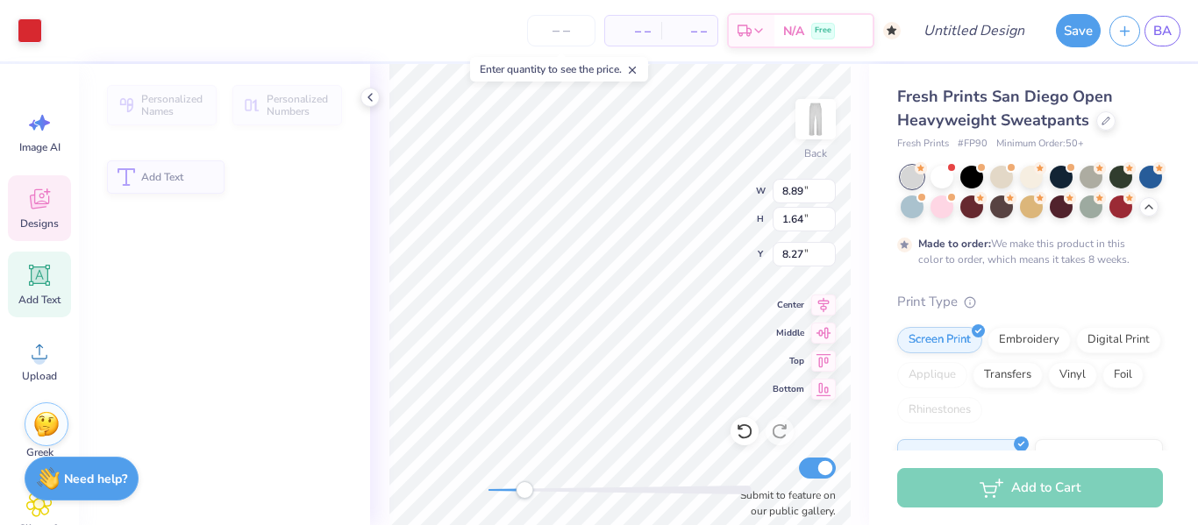
type input "8.89"
type input "1.64"
type input "8.27"
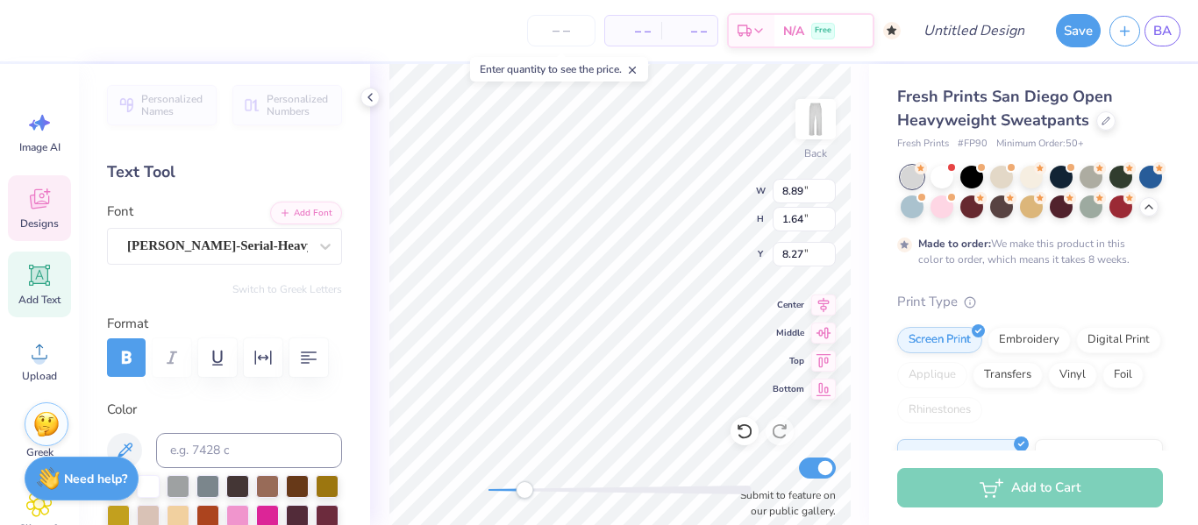
scroll to position [0, 5]
type textarea "JBA's 20th Board"
type input "2.93"
type input "1.01"
type input "10.15"
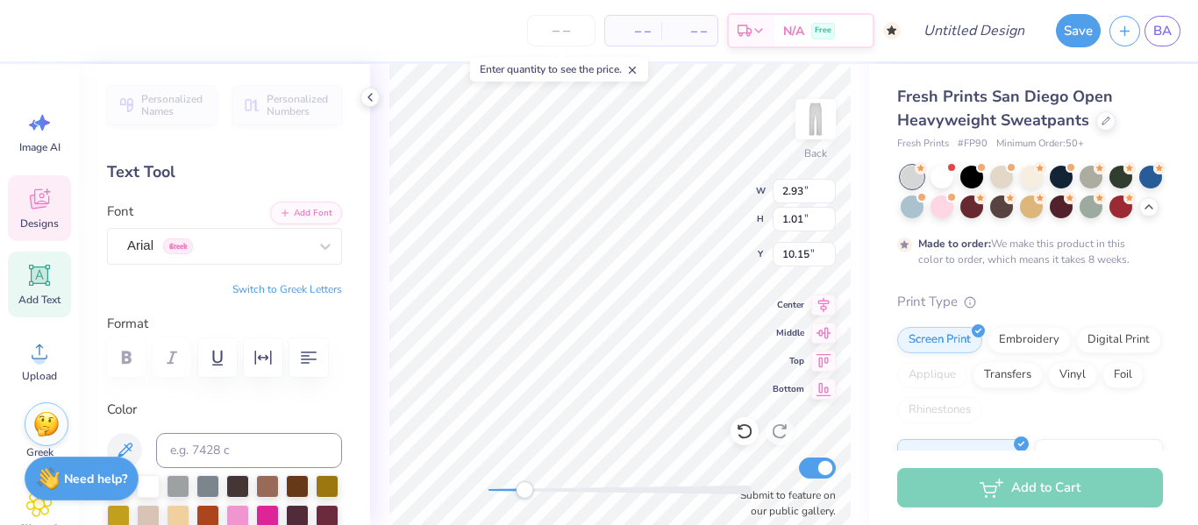
scroll to position [0, 3]
type textarea "R"
type textarea "G"
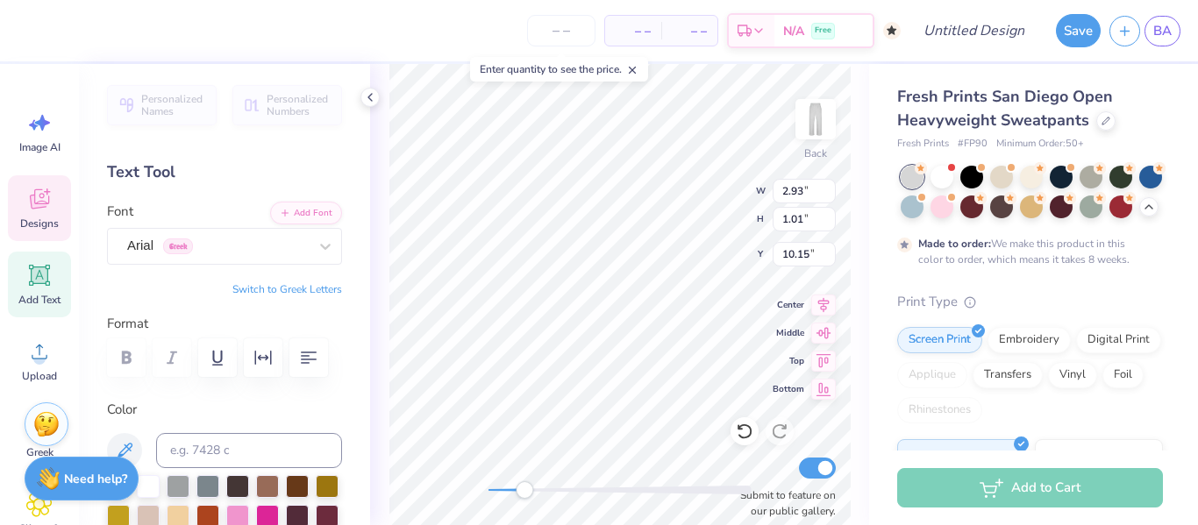
type textarea "GIZBORIT #2514"
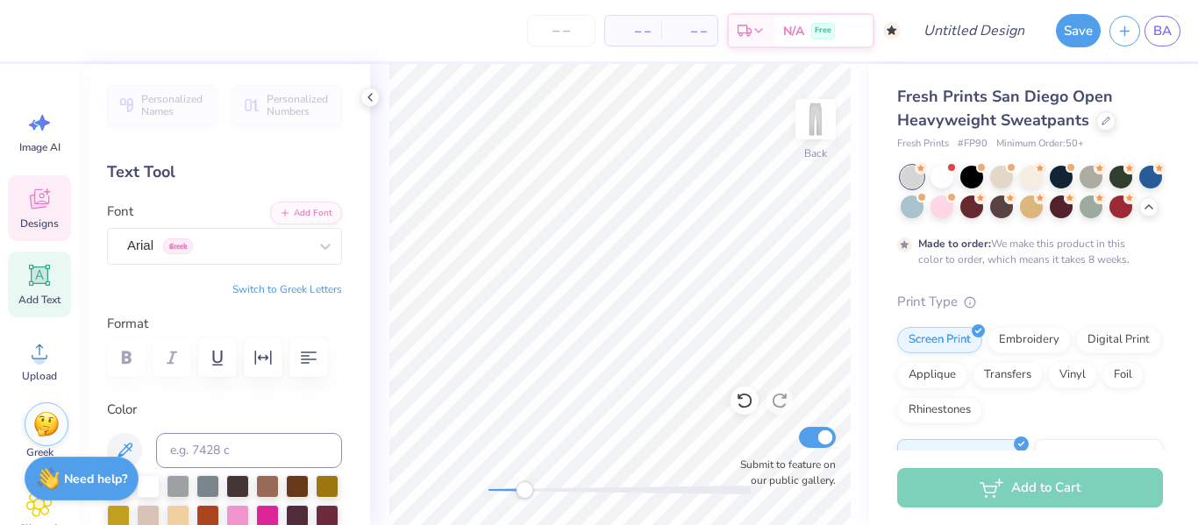
click at [41, 201] on icon at bounding box center [39, 199] width 26 height 26
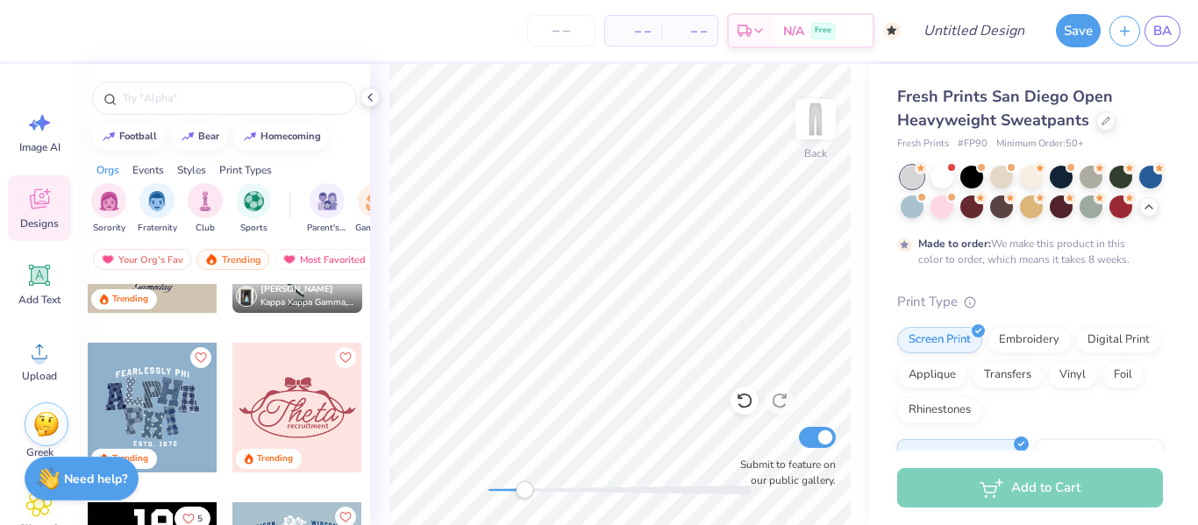
scroll to position [5852, 0]
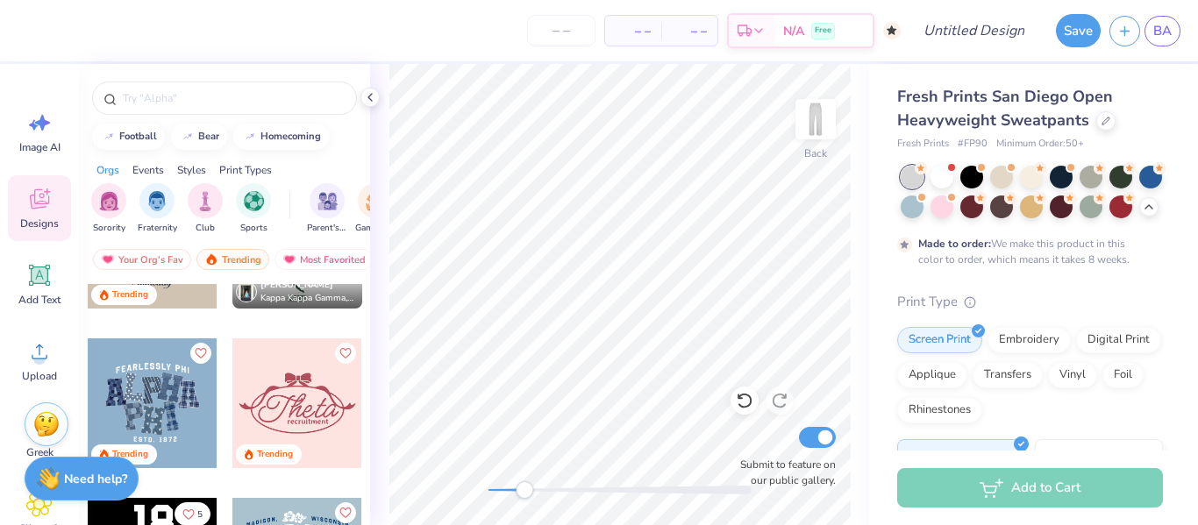
click at [232, 398] on div "Trending" at bounding box center [298, 404] width 132 height 132
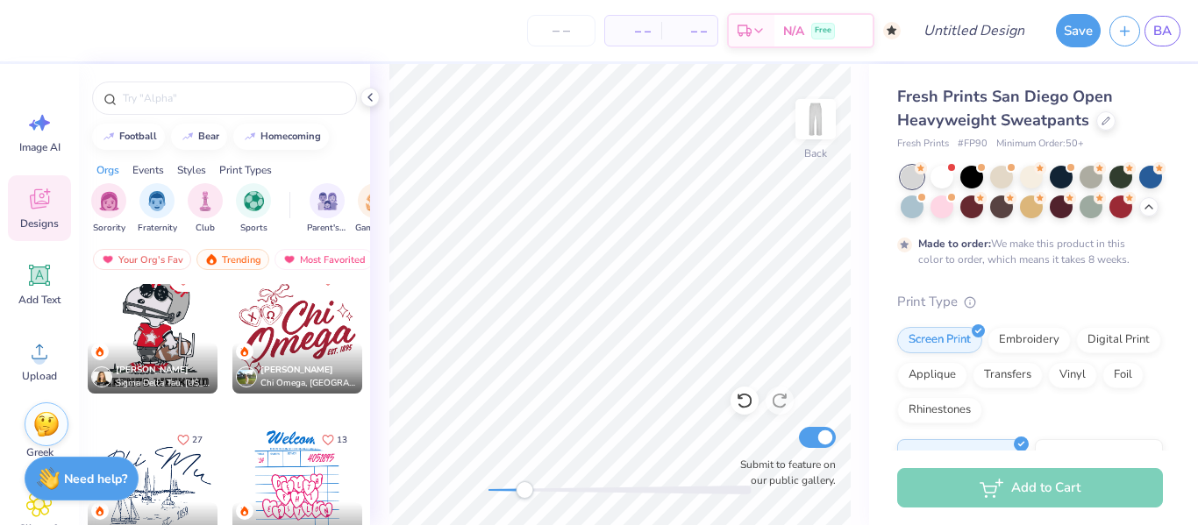
scroll to position [8486, 0]
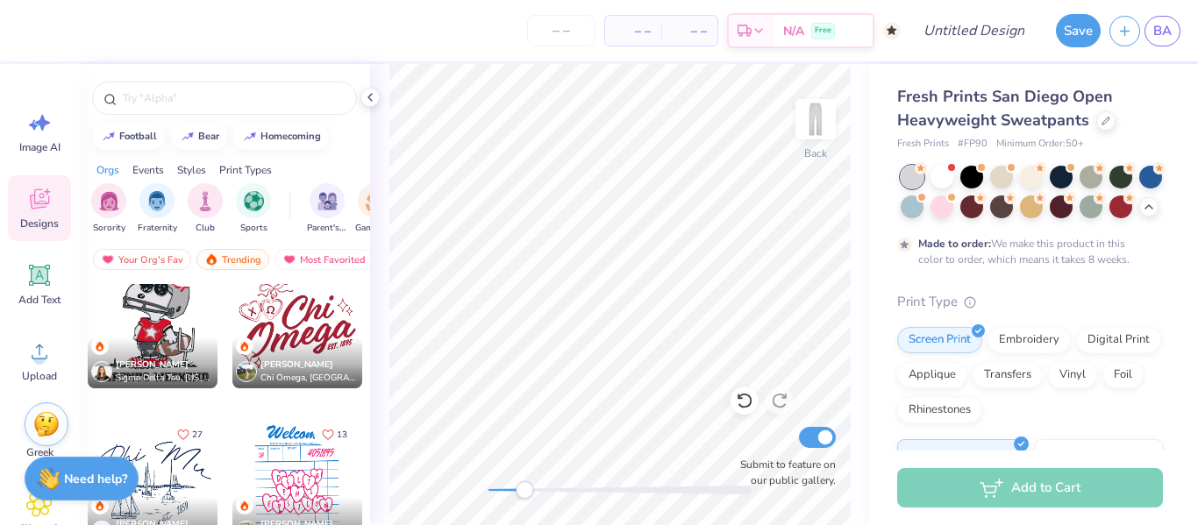
click at [246, 430] on div at bounding box center [297, 483] width 130 height 130
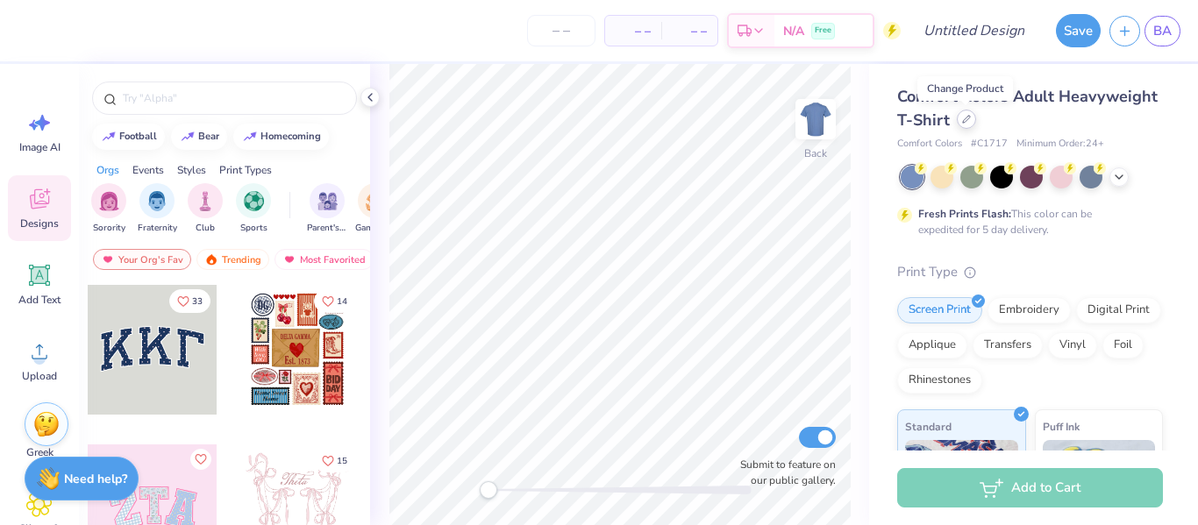
click at [970, 122] on div at bounding box center [966, 119] width 19 height 19
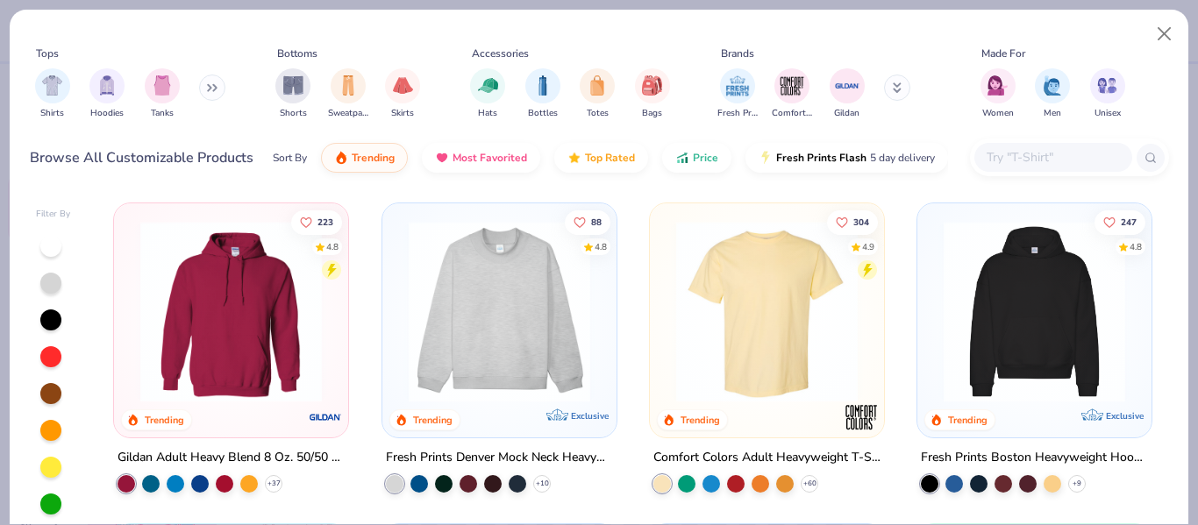
scroll to position [364, 0]
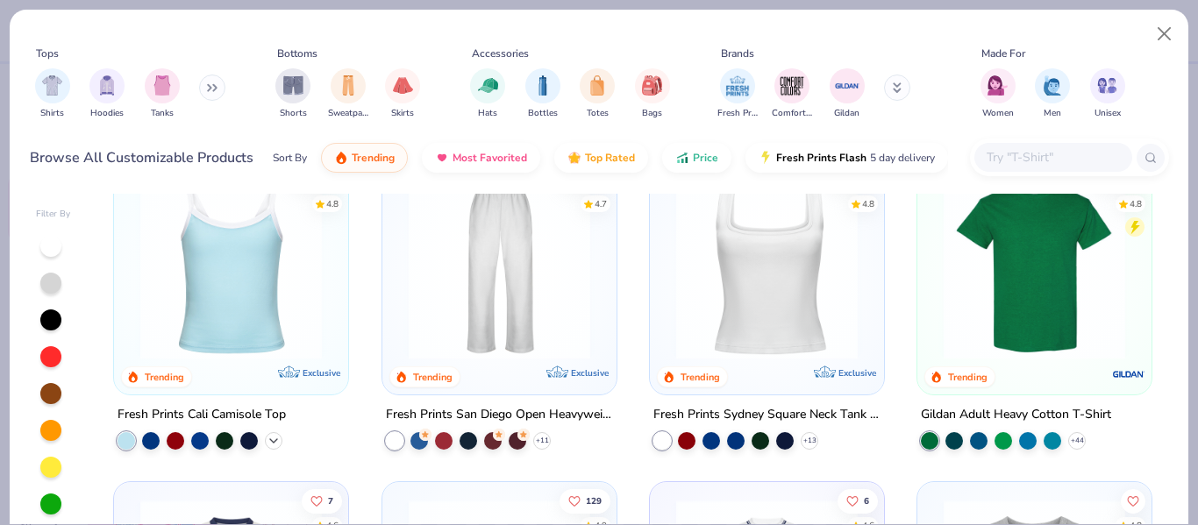
click at [271, 437] on icon at bounding box center [274, 441] width 14 height 14
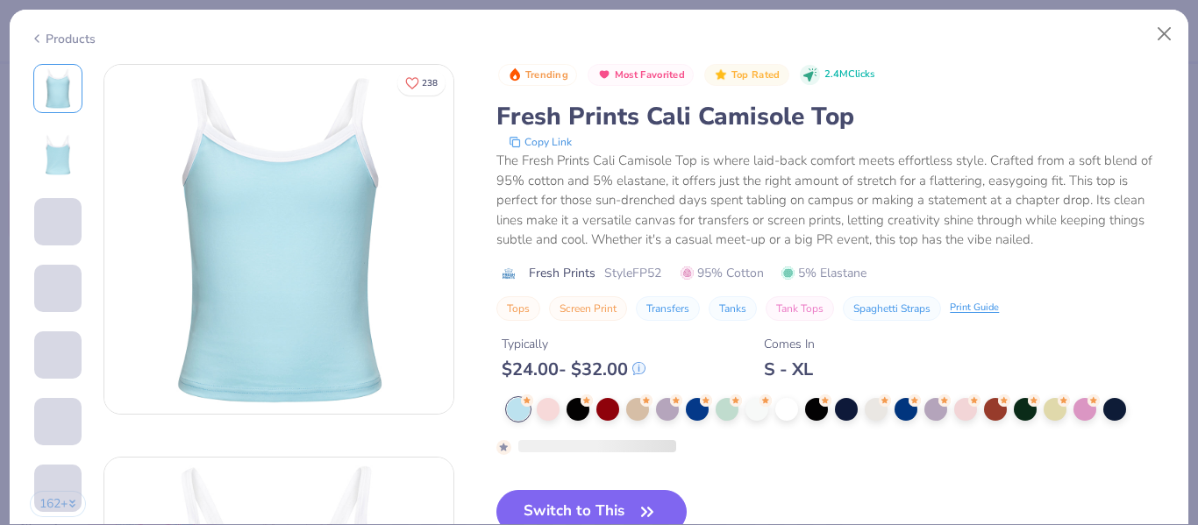
scroll to position [87, 0]
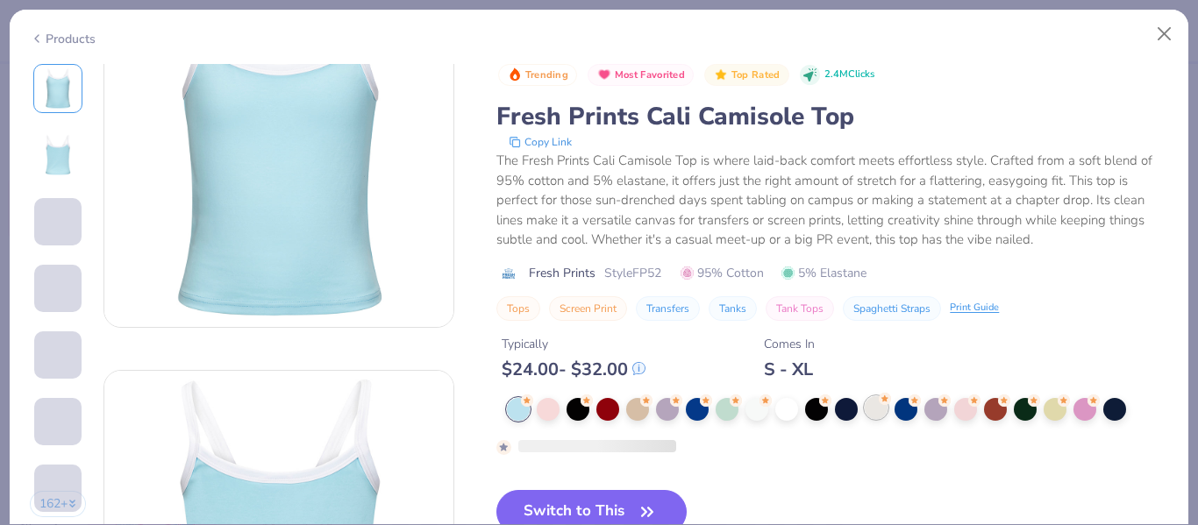
click at [880, 405] on icon at bounding box center [885, 399] width 12 height 12
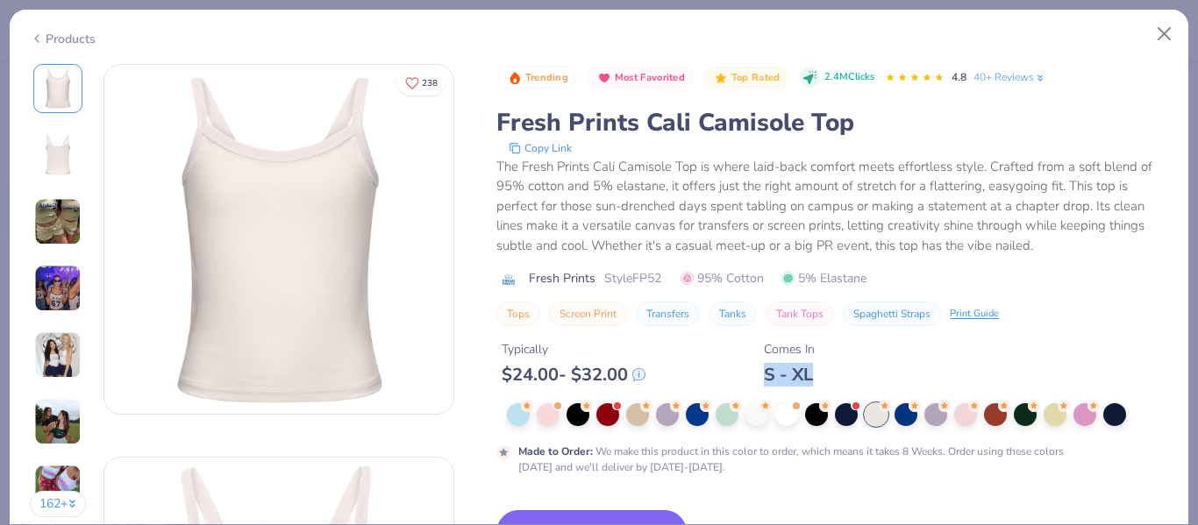
drag, startPoint x: 916, startPoint y: 365, endPoint x: 843, endPoint y: 385, distance: 75.5
click at [843, 385] on div "Typically $ 24.00 - $ 32.00 Comes In S - XL" at bounding box center [832, 356] width 672 height 60
click at [839, 383] on div "Typically $ 24.00 - $ 32.00 Comes In S - XL" at bounding box center [832, 356] width 672 height 60
click at [933, 419] on div at bounding box center [935, 413] width 23 height 23
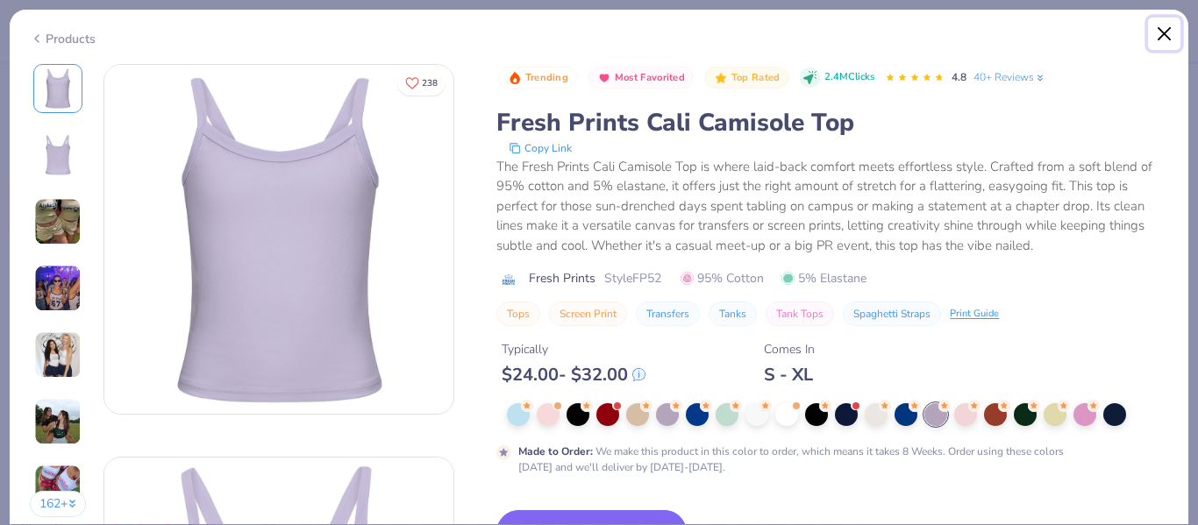
click at [1169, 32] on button "Close" at bounding box center [1164, 34] width 33 height 33
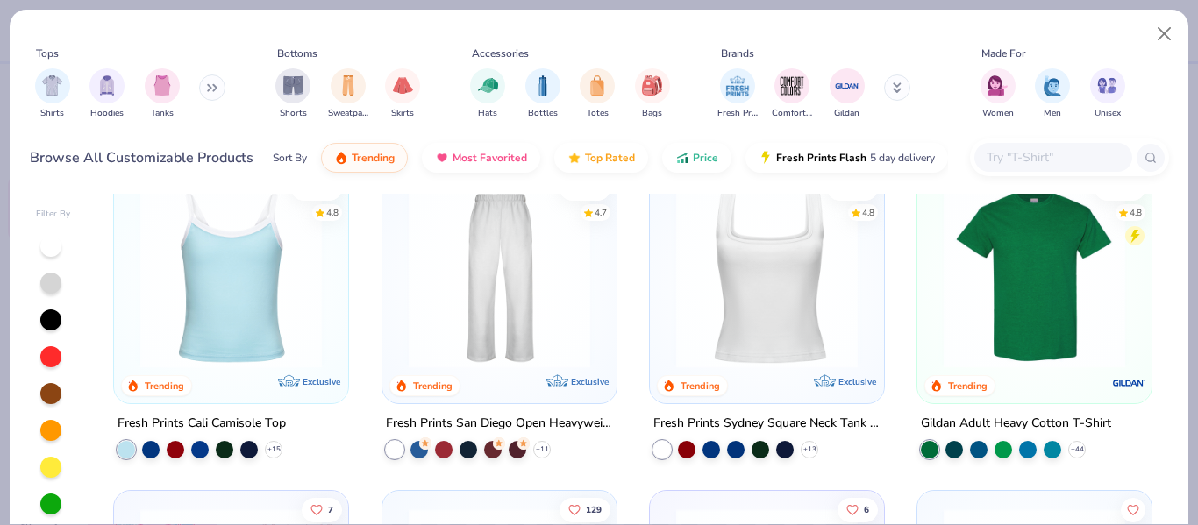
scroll to position [352, 0]
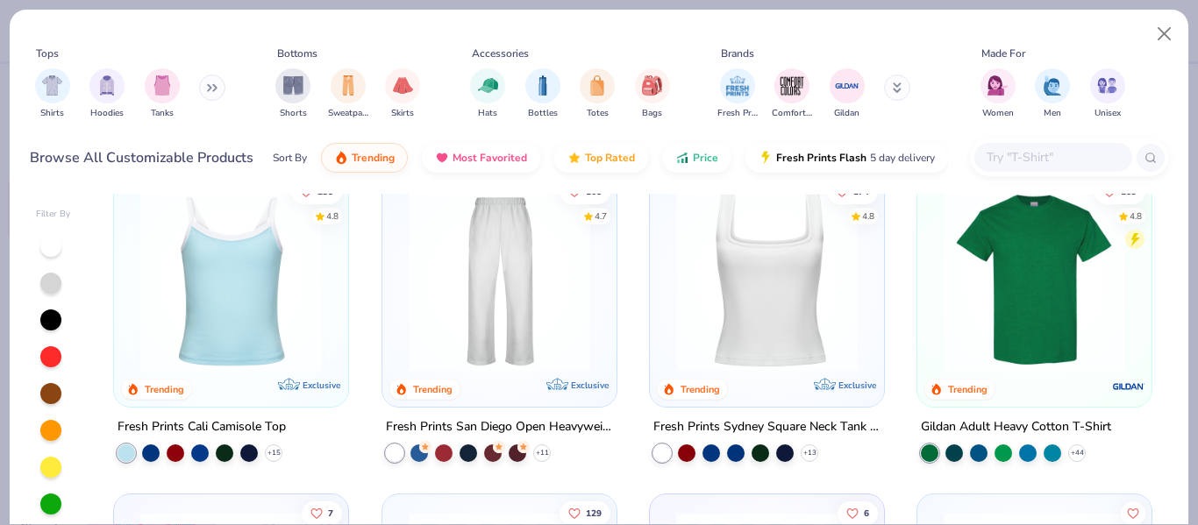
click at [496, 328] on img at bounding box center [499, 281] width 199 height 182
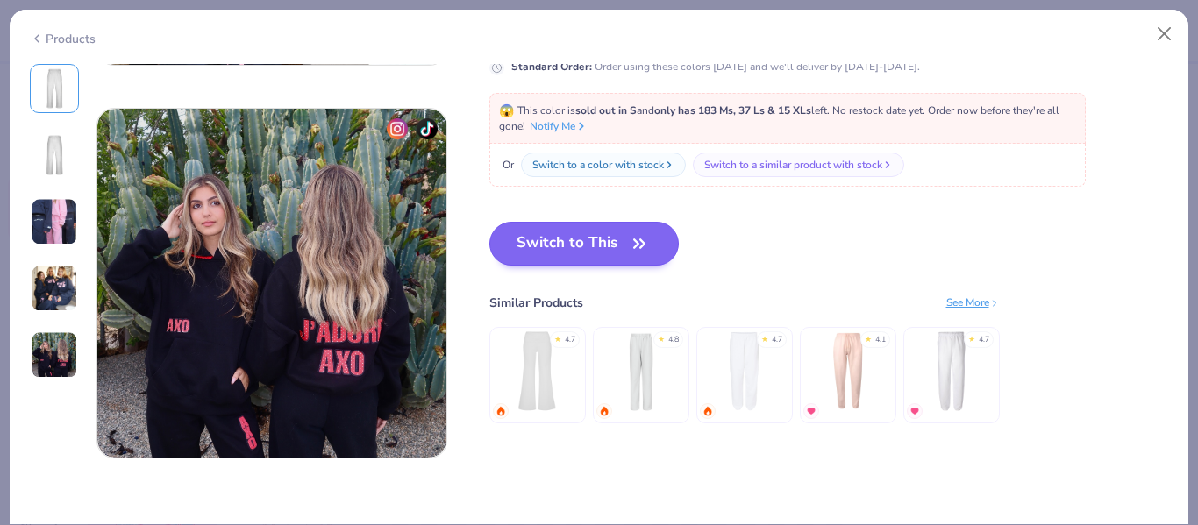
scroll to position [1536, 0]
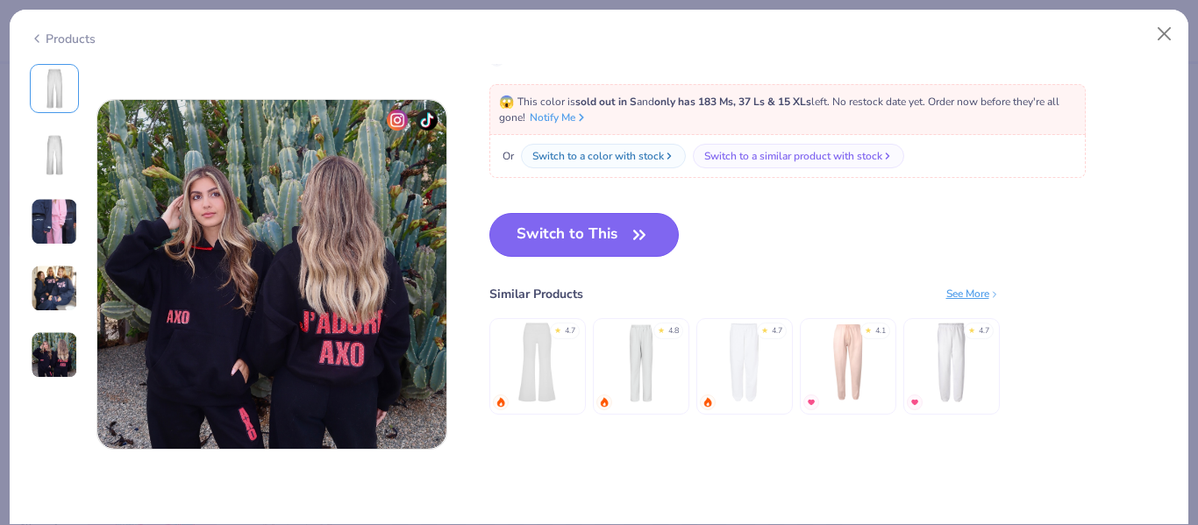
click at [617, 239] on button "Switch to This" at bounding box center [584, 235] width 190 height 44
click at [618, 240] on button "Switch to This" at bounding box center [584, 235] width 190 height 44
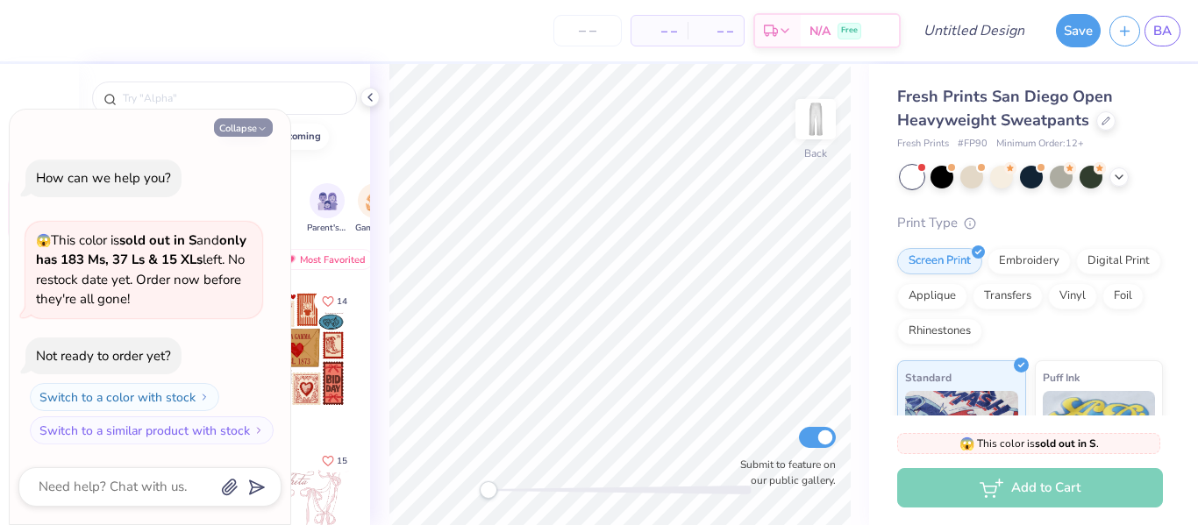
click at [233, 126] on button "Collapse" at bounding box center [243, 127] width 59 height 18
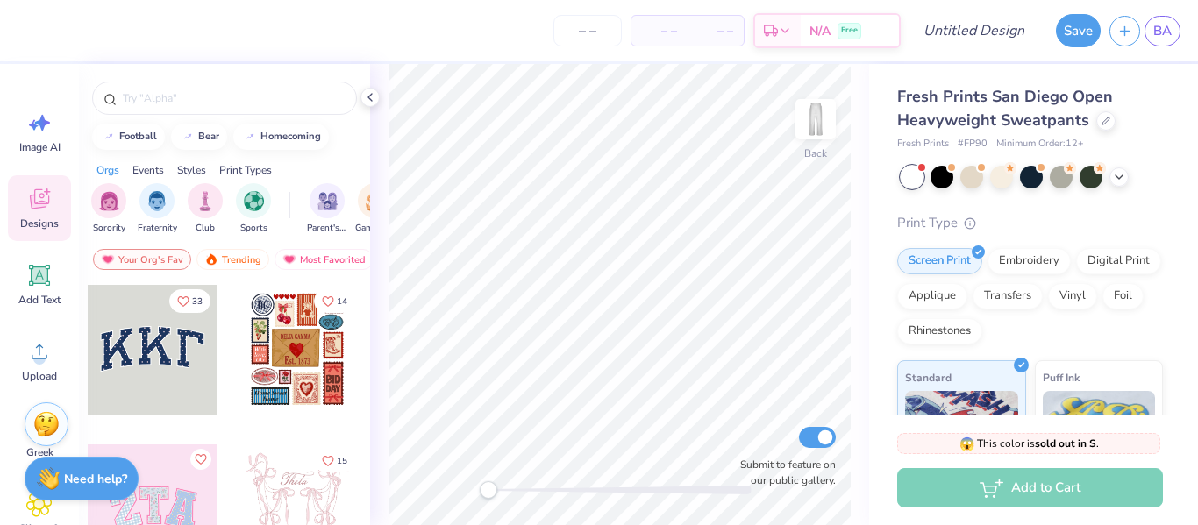
type textarea "x"
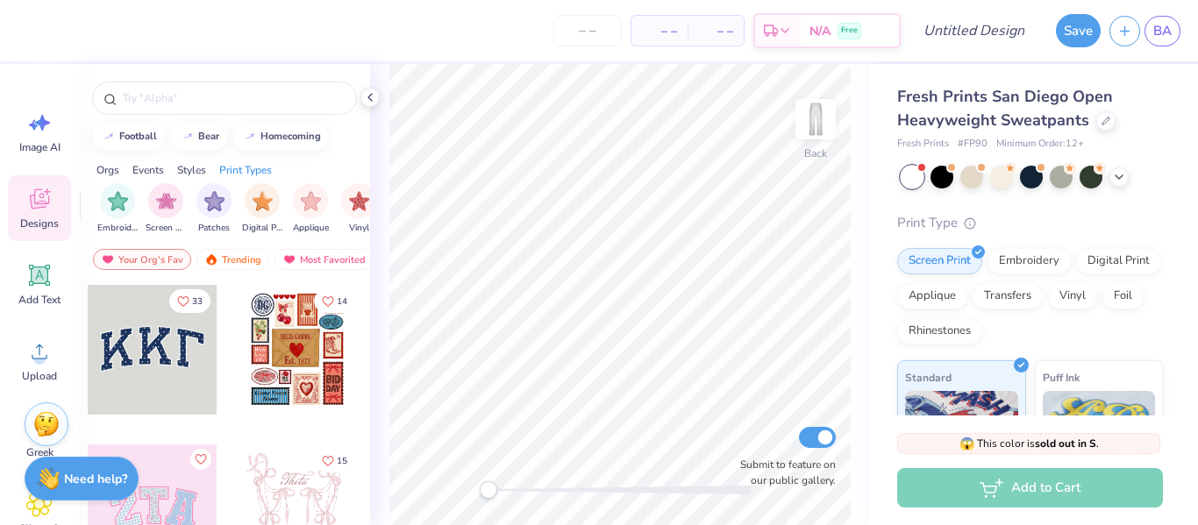
scroll to position [0, 1485]
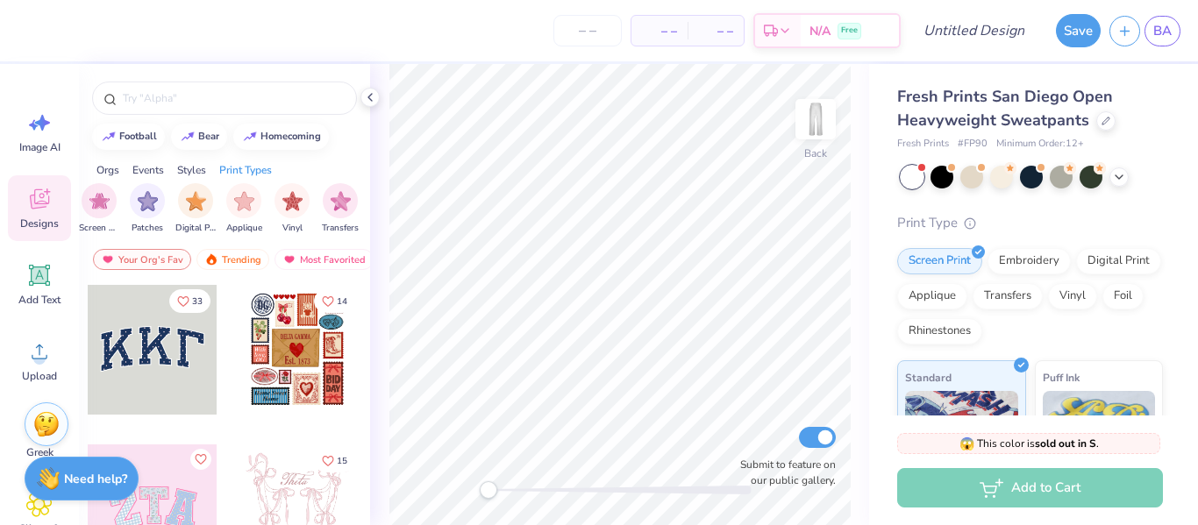
click at [196, 185] on div "filter for Digital Print" at bounding box center [195, 200] width 35 height 35
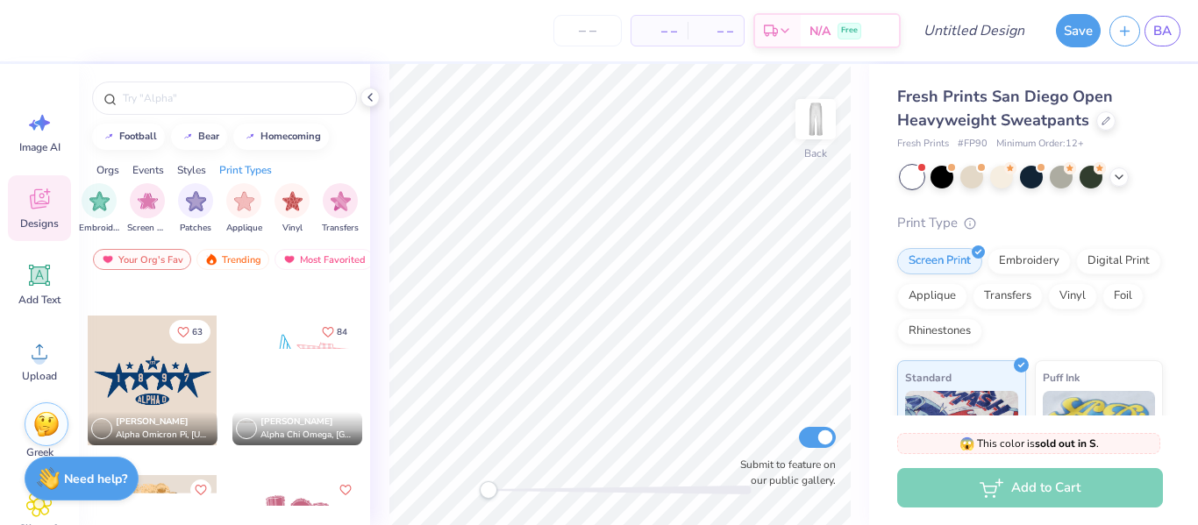
scroll to position [3689, 0]
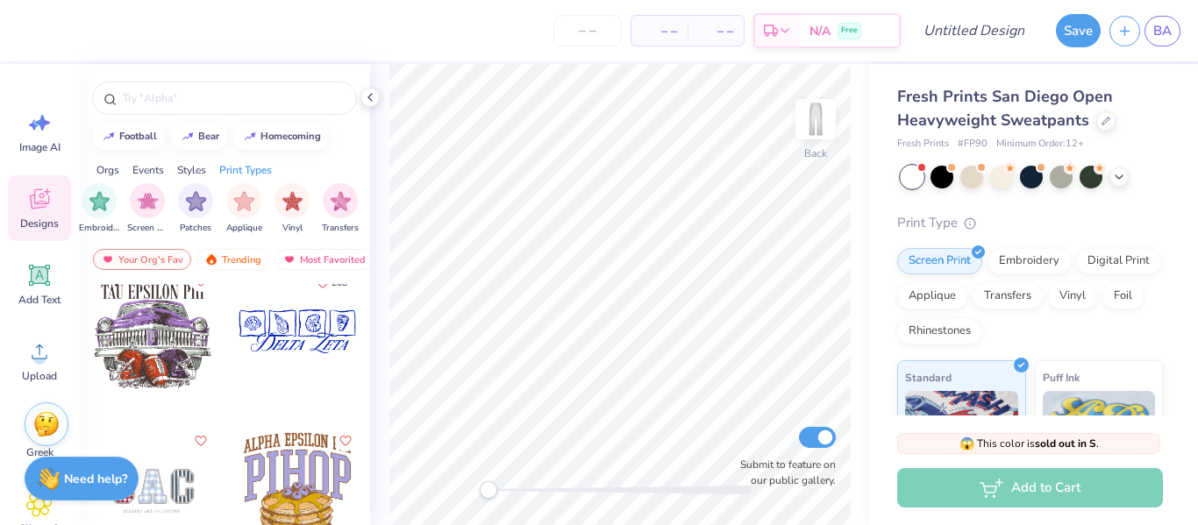
drag, startPoint x: 148, startPoint y: 355, endPoint x: 376, endPoint y: 402, distance: 232.7
click at [386, 400] on div "Back Submit to feature on our public gallery." at bounding box center [619, 294] width 499 height 461
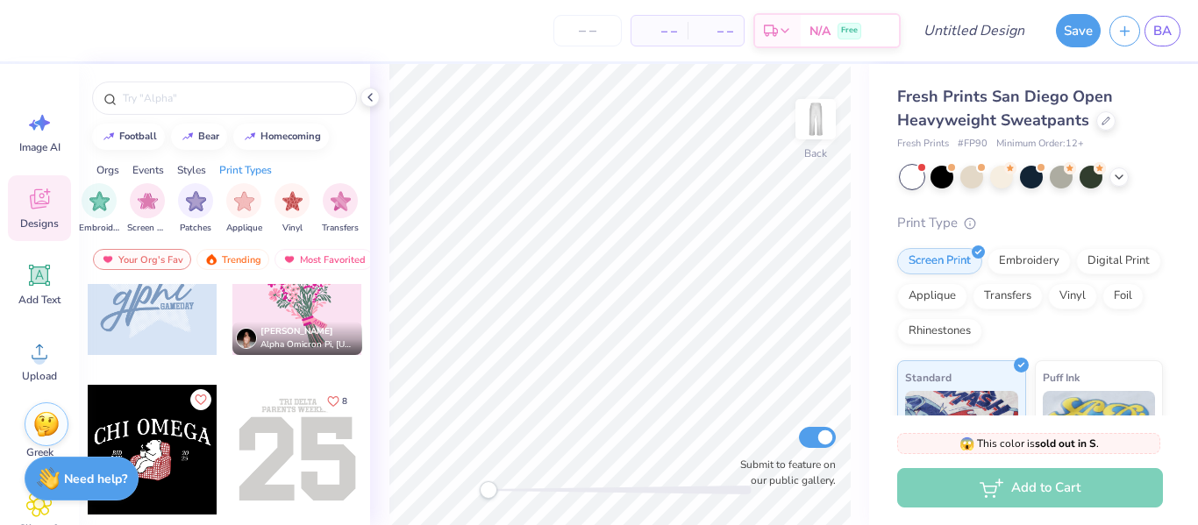
scroll to position [5172, 0]
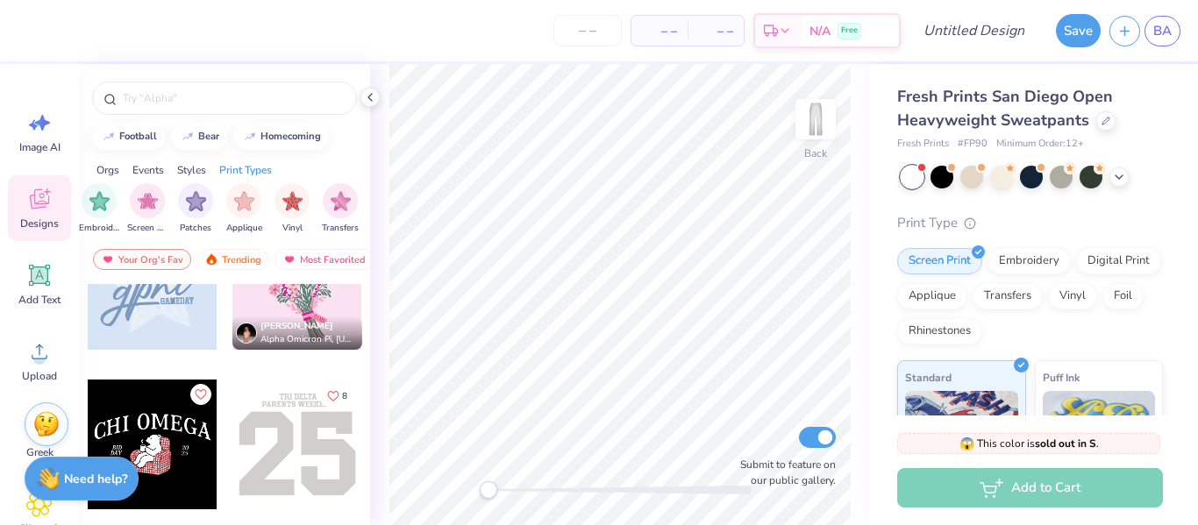
click at [138, 309] on div at bounding box center [153, 285] width 130 height 130
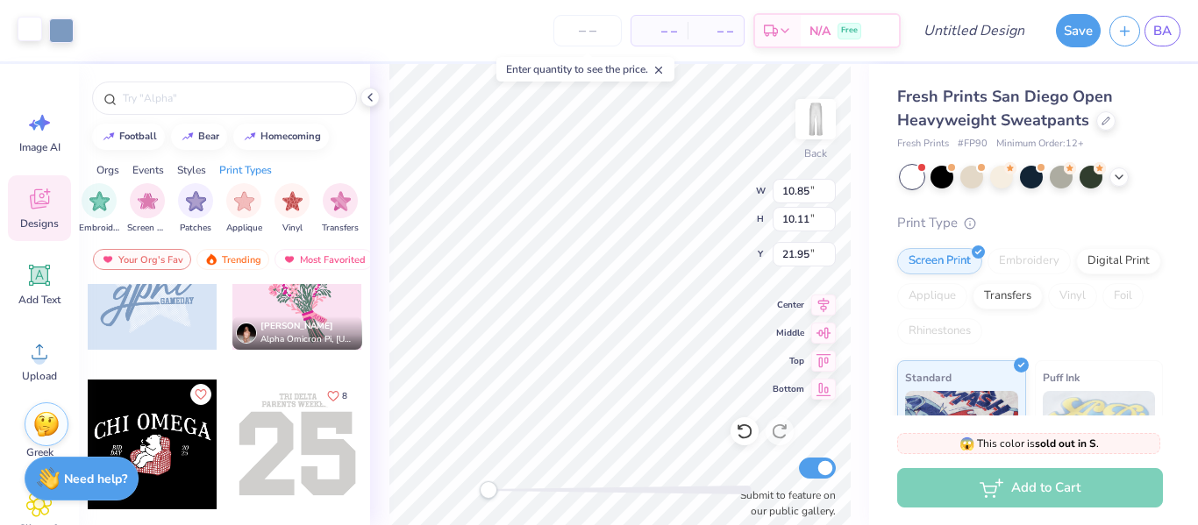
click at [30, 26] on div at bounding box center [30, 29] width 25 height 25
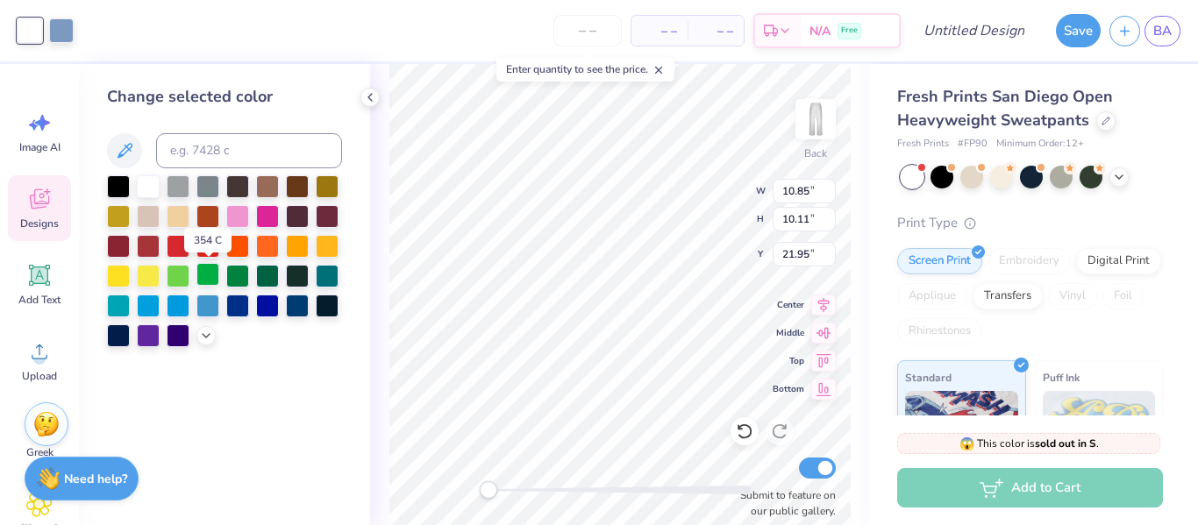
click at [196, 273] on div at bounding box center [207, 274] width 23 height 23
drag, startPoint x: 493, startPoint y: 493, endPoint x: 522, endPoint y: 495, distance: 29.0
click at [522, 495] on div "Accessibility label" at bounding box center [521, 490] width 18 height 18
drag, startPoint x: 519, startPoint y: 495, endPoint x: 563, endPoint y: 495, distance: 43.9
click at [563, 495] on div "Accessibility label" at bounding box center [562, 490] width 18 height 18
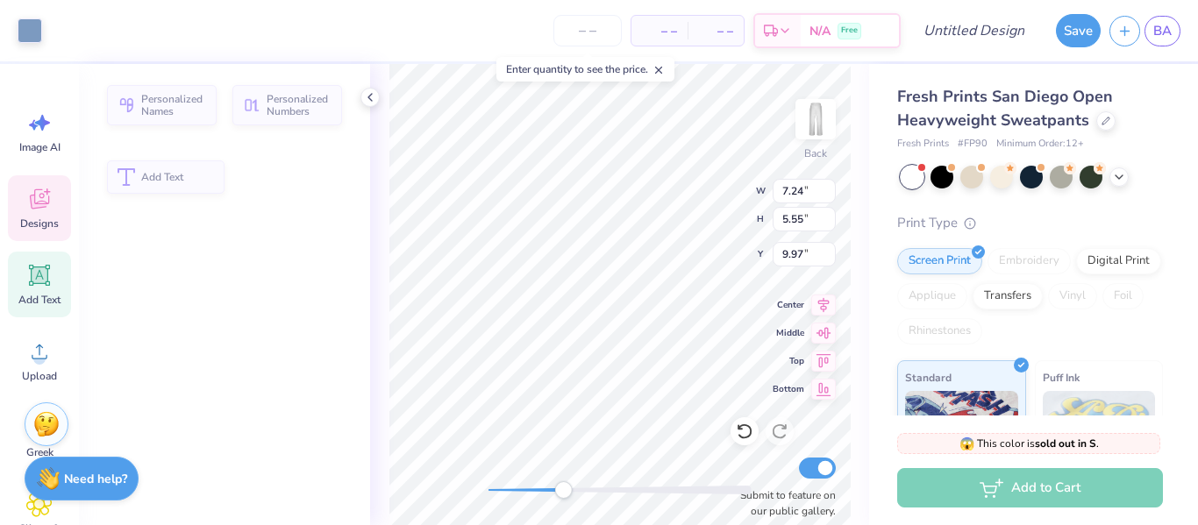
type input "7.24"
type input "5.55"
type input "9.97"
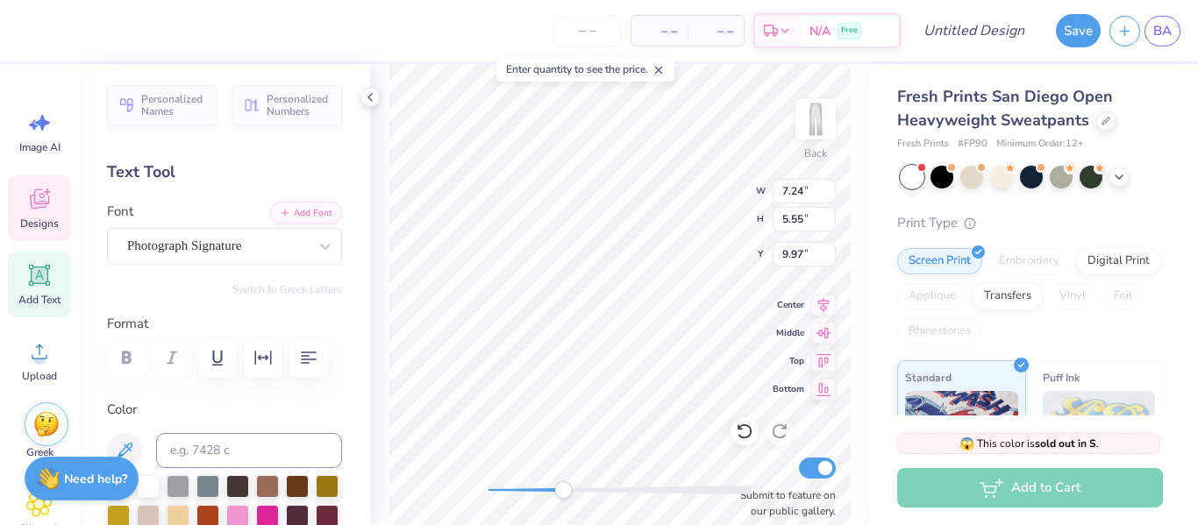
type textarea "g"
type textarea "H"
type textarea "jba"
type input "6.42"
type input "5.41"
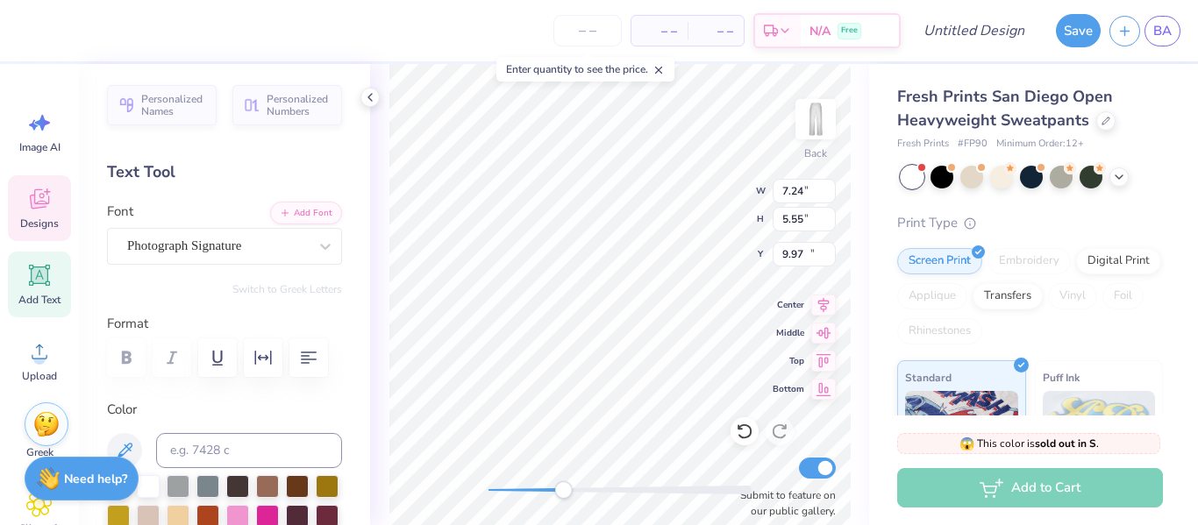
type input "10.06"
type textarea "Jba"
click at [699, 202] on div "Back W 6.42 6.42 " H 5.41 5.41 " Y 10.06 10.06 " Center Middle Top Bottom Submi…" at bounding box center [619, 294] width 499 height 461
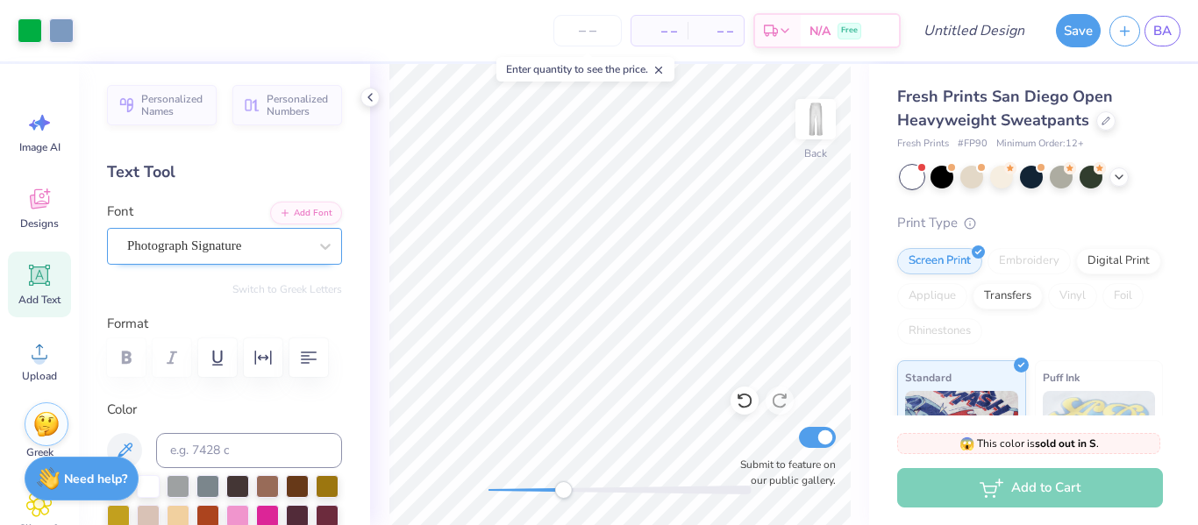
click at [303, 247] on div "Photograph Signature" at bounding box center [217, 245] width 184 height 27
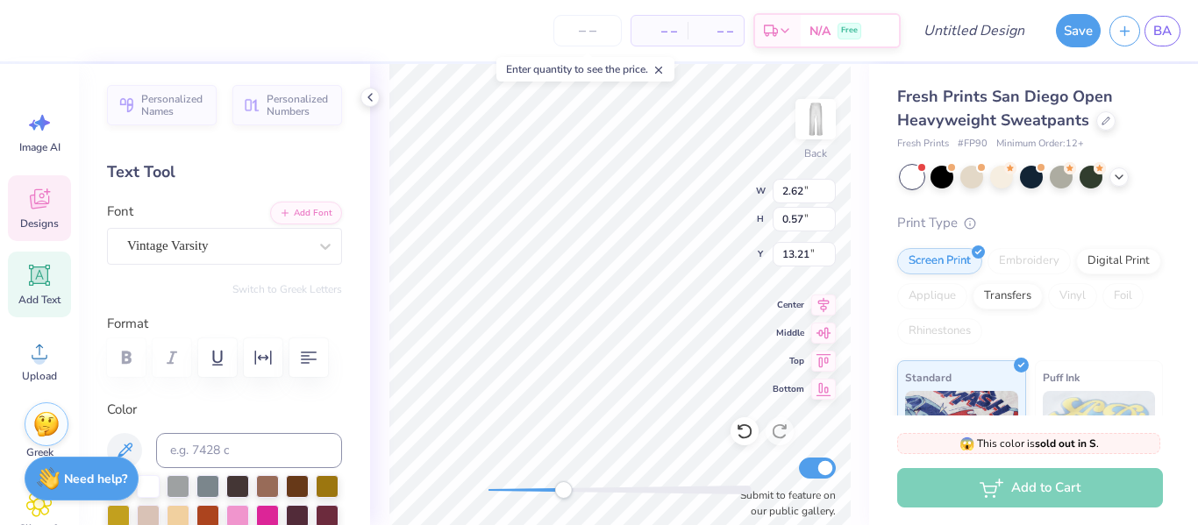
scroll to position [0, 2]
type input "7.62"
type input "7.75"
type input "8.40"
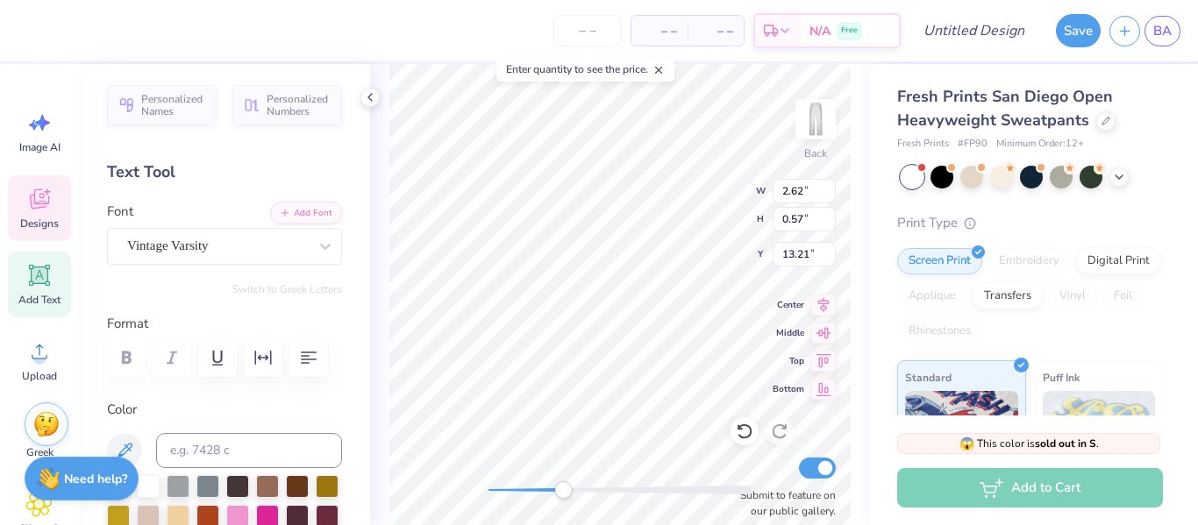
type textarea "@"
type textarea "20th Board"
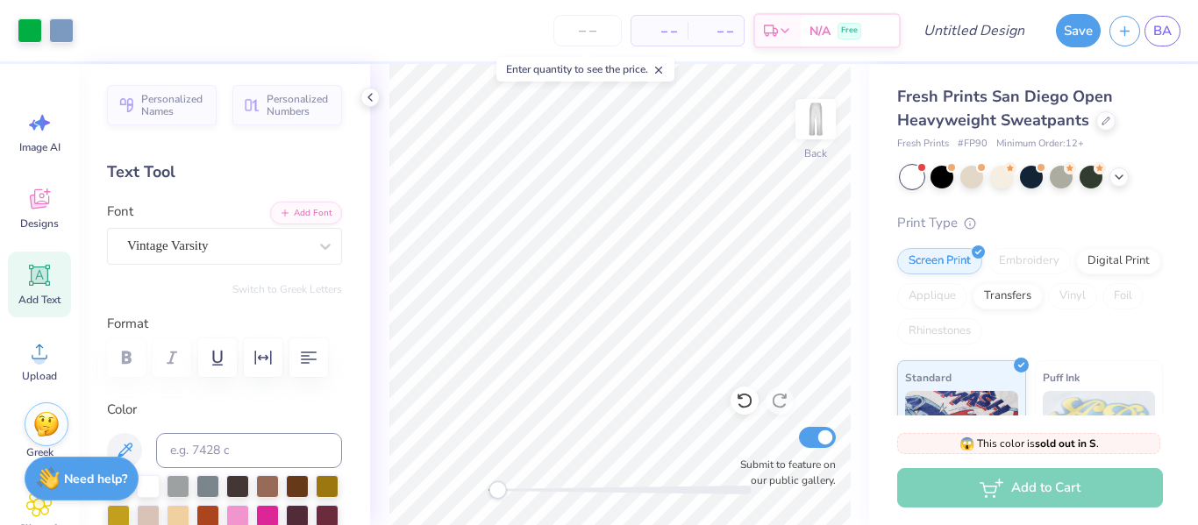
click at [502, 474] on div "Back Submit to feature on our public gallery." at bounding box center [619, 294] width 499 height 461
click at [32, 212] on div "Designs" at bounding box center [39, 208] width 63 height 66
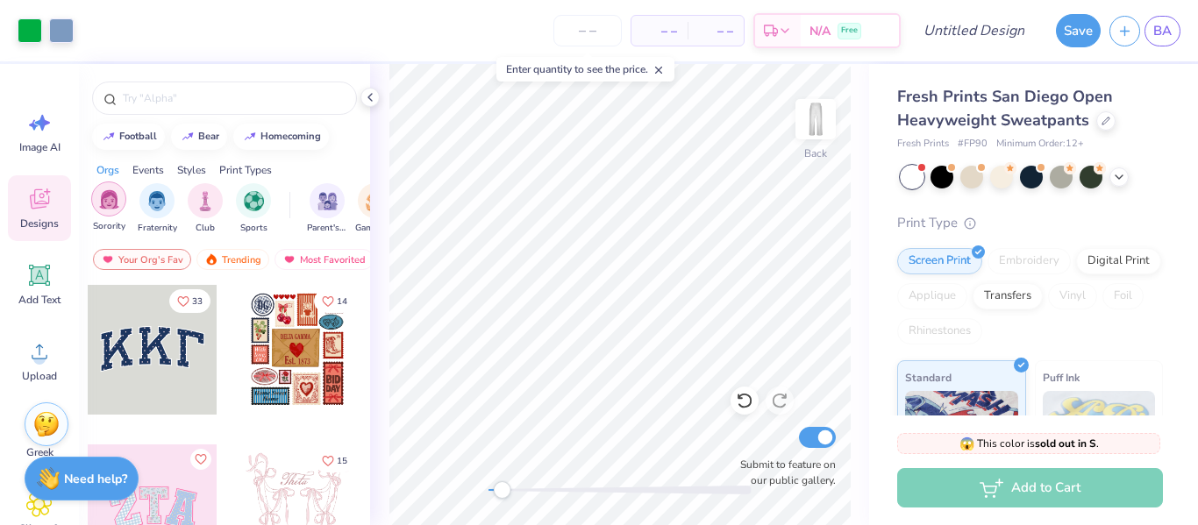
click at [109, 202] on img "filter for Sorority" at bounding box center [109, 199] width 20 height 20
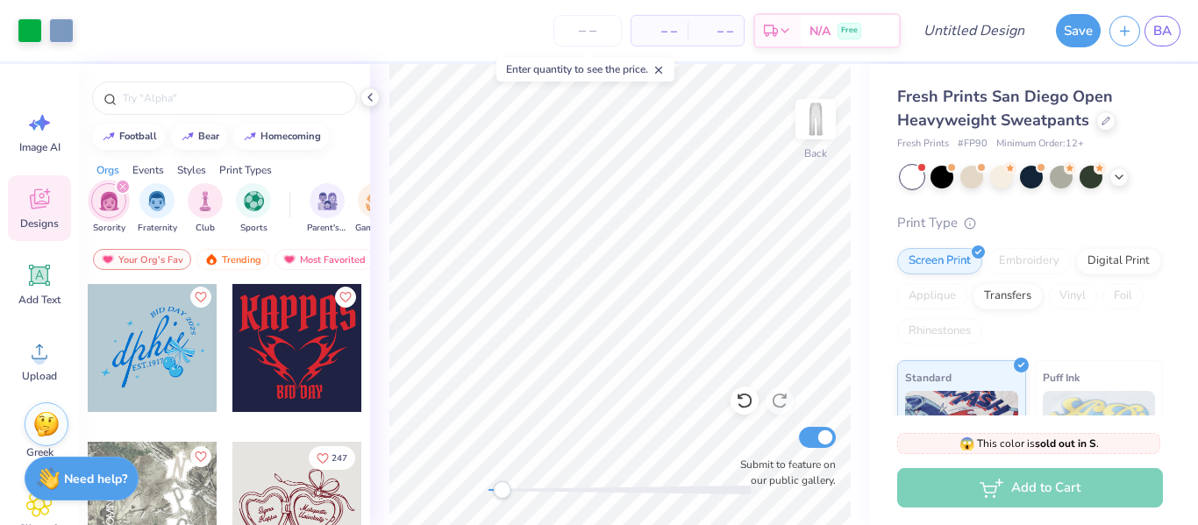
scroll to position [3352, 0]
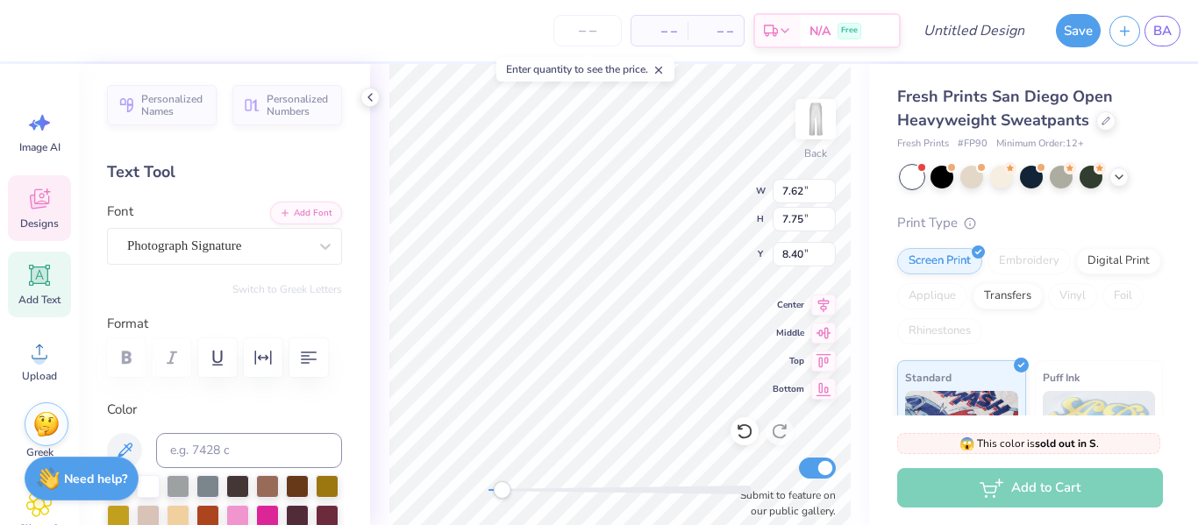
click at [49, 267] on icon at bounding box center [39, 275] width 21 height 21
type input "10.97"
type input "3.18"
type input "25.41"
click at [48, 412] on img at bounding box center [46, 422] width 26 height 26
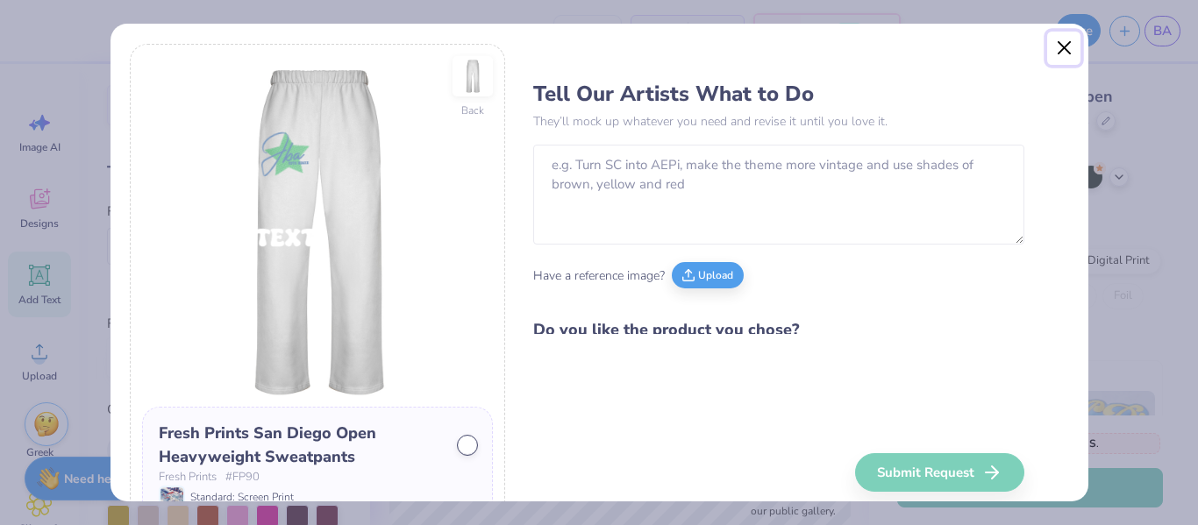
click at [1060, 48] on button "Close" at bounding box center [1063, 48] width 33 height 33
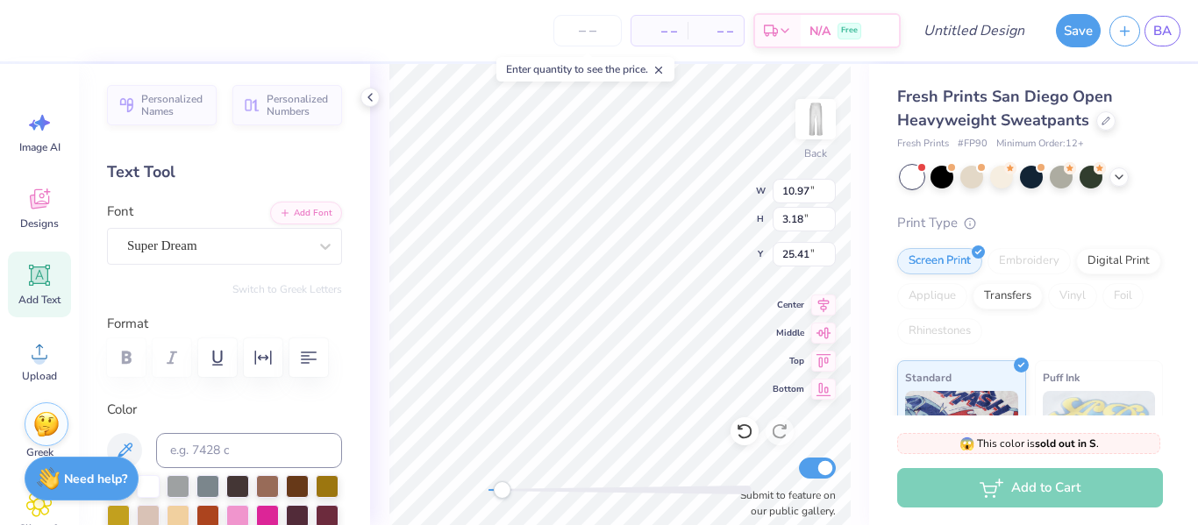
click at [5, 178] on div "Image AI Designs Add Text Upload Greek Clipart & logos Decorate" at bounding box center [39, 294] width 79 height 461
click at [19, 185] on div "Designs" at bounding box center [39, 208] width 63 height 66
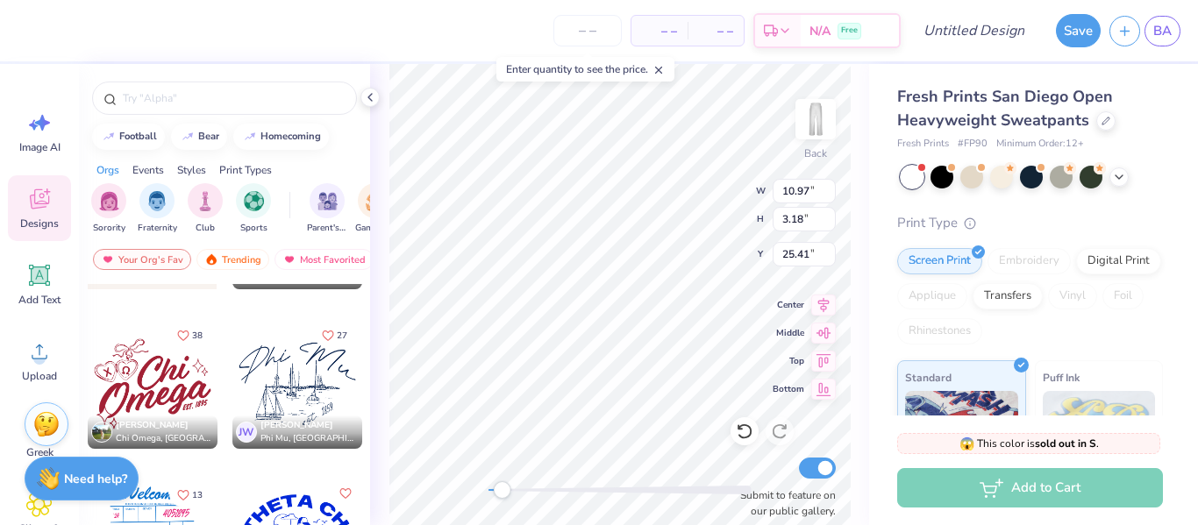
scroll to position [8582, 0]
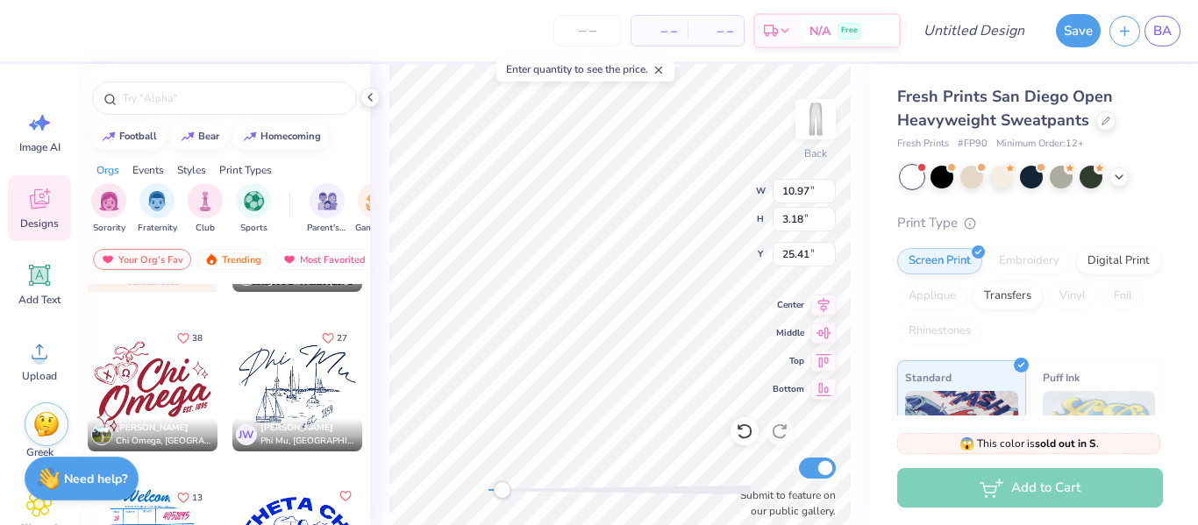
drag, startPoint x: 175, startPoint y: 379, endPoint x: 153, endPoint y: 359, distance: 30.4
click at [153, 359] on div at bounding box center [153, 387] width 130 height 130
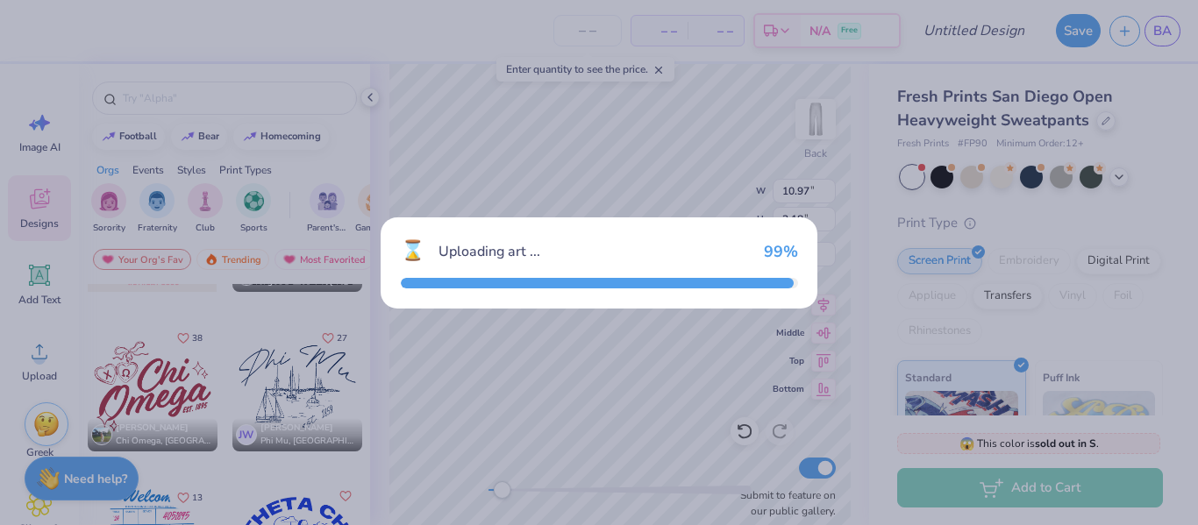
type input "10.85"
type input "8.40"
type input "22.80"
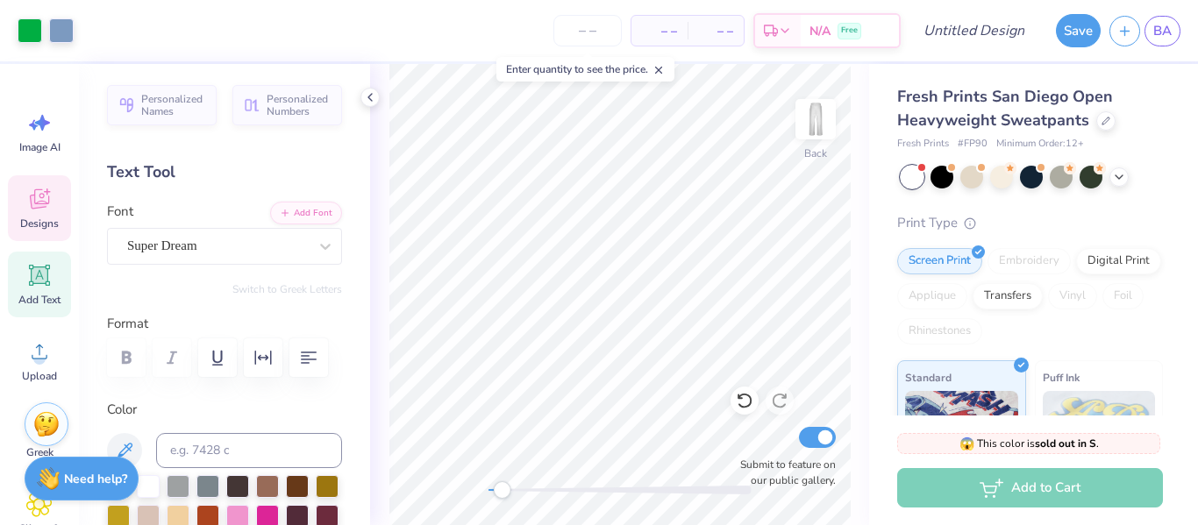
click at [53, 218] on span "Designs" at bounding box center [39, 224] width 39 height 14
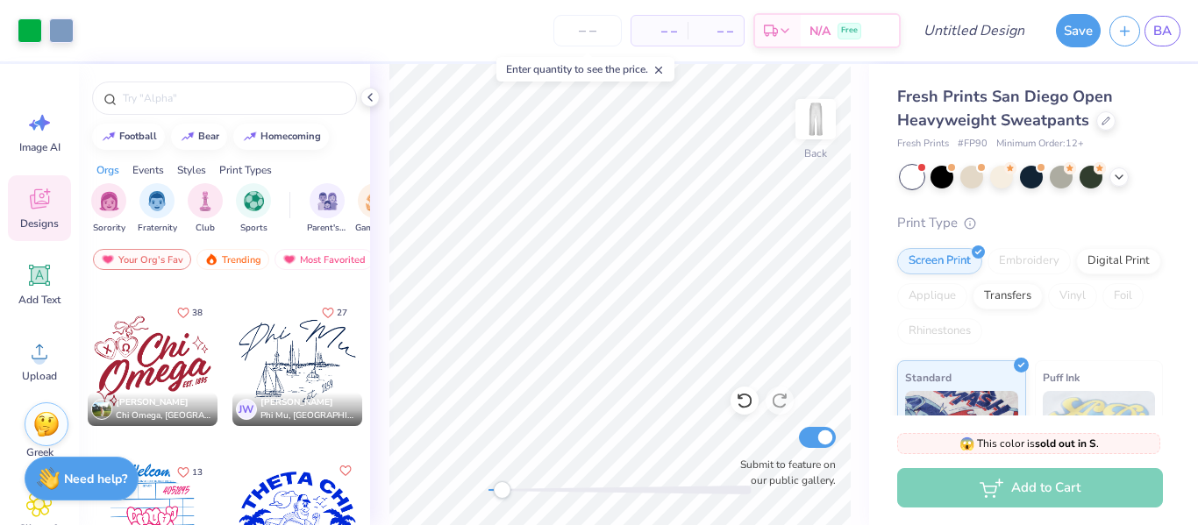
scroll to position [8618, 0]
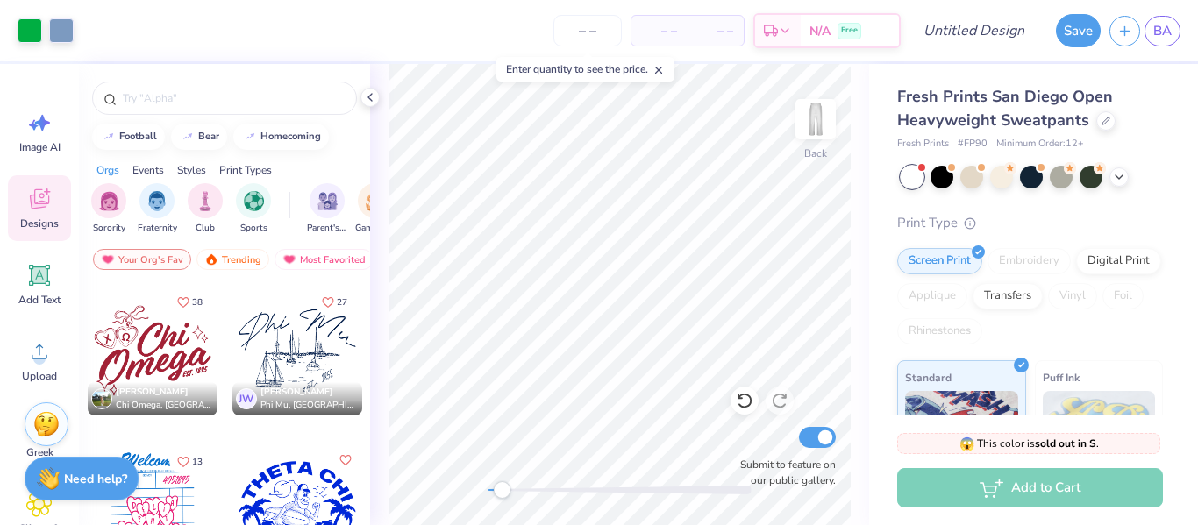
click at [168, 364] on div at bounding box center [153, 351] width 130 height 130
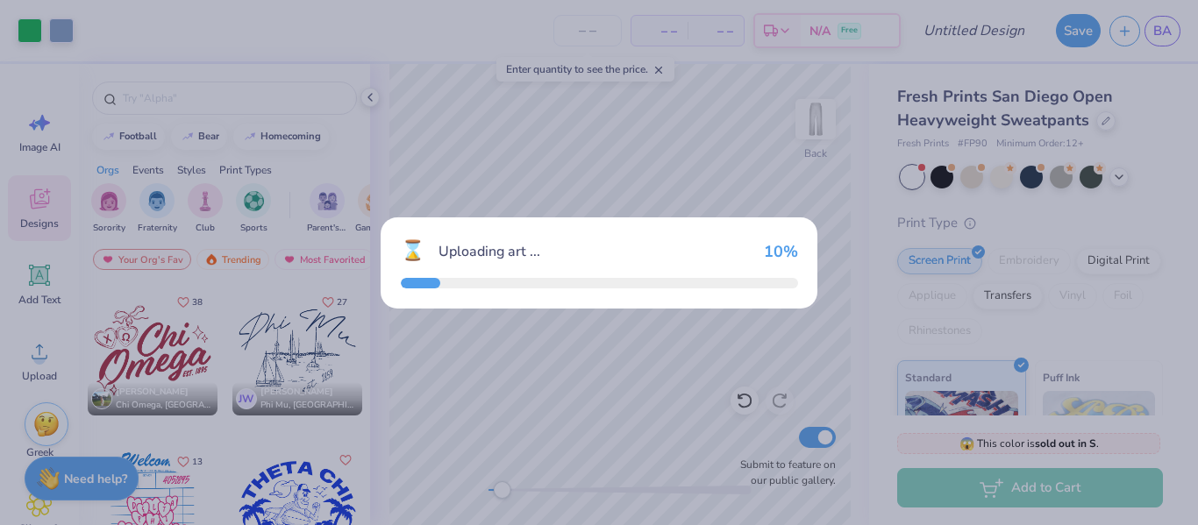
click at [616, 438] on div "⌛ Uploading art ... 10 %" at bounding box center [599, 262] width 1198 height 525
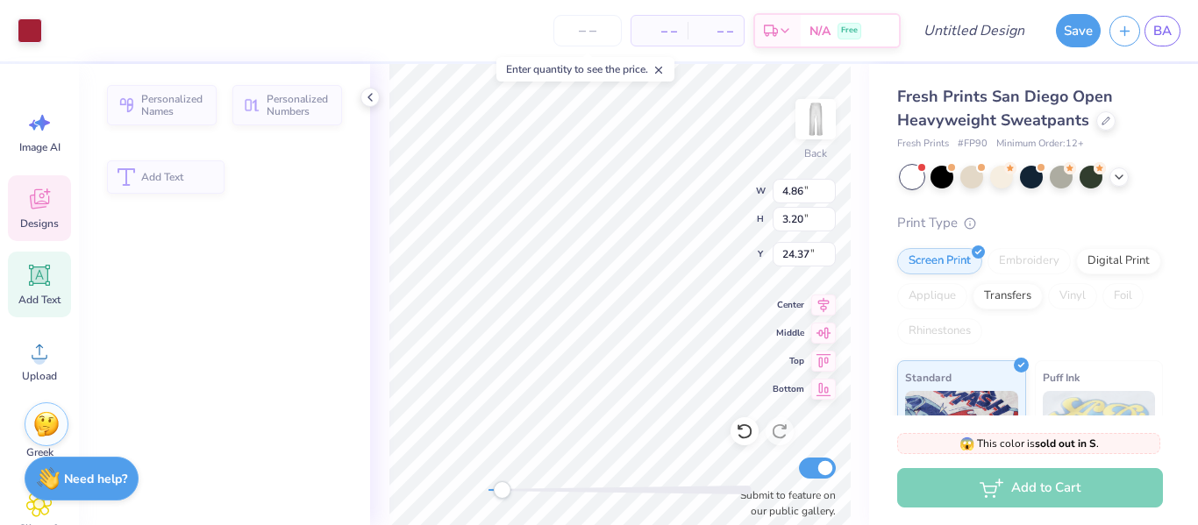
type input "4.86"
type input "3.20"
type input "24.37"
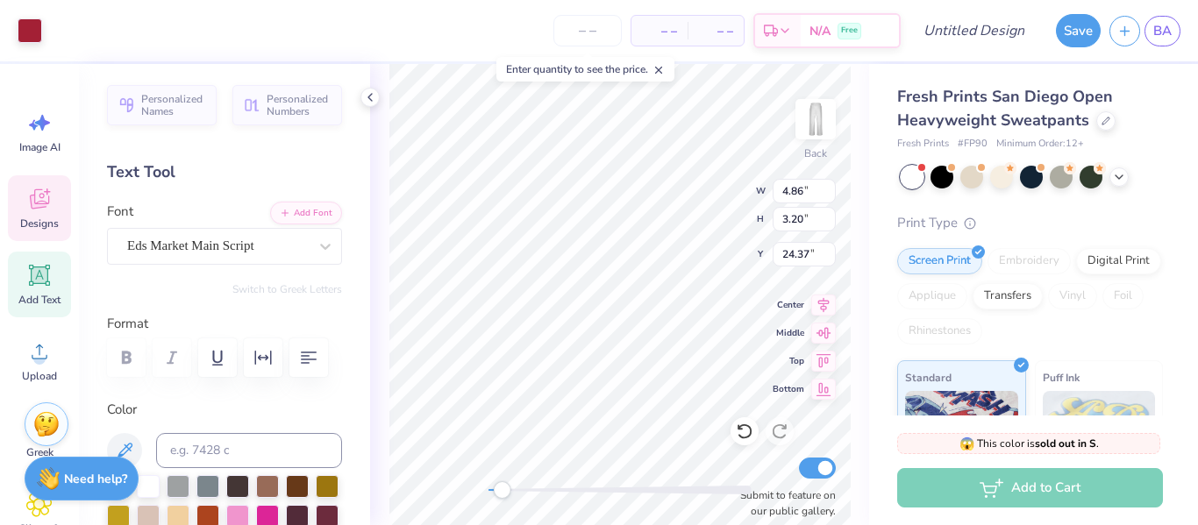
type input "3.33"
type input "1.77"
type input "22.80"
type input "10.41"
type input "3.48"
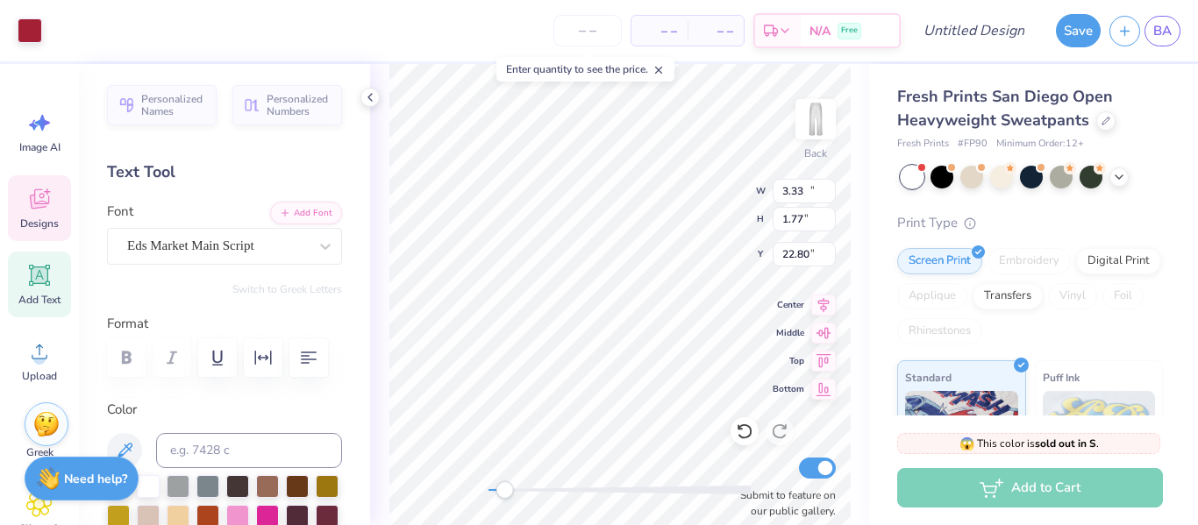
type input "26.71"
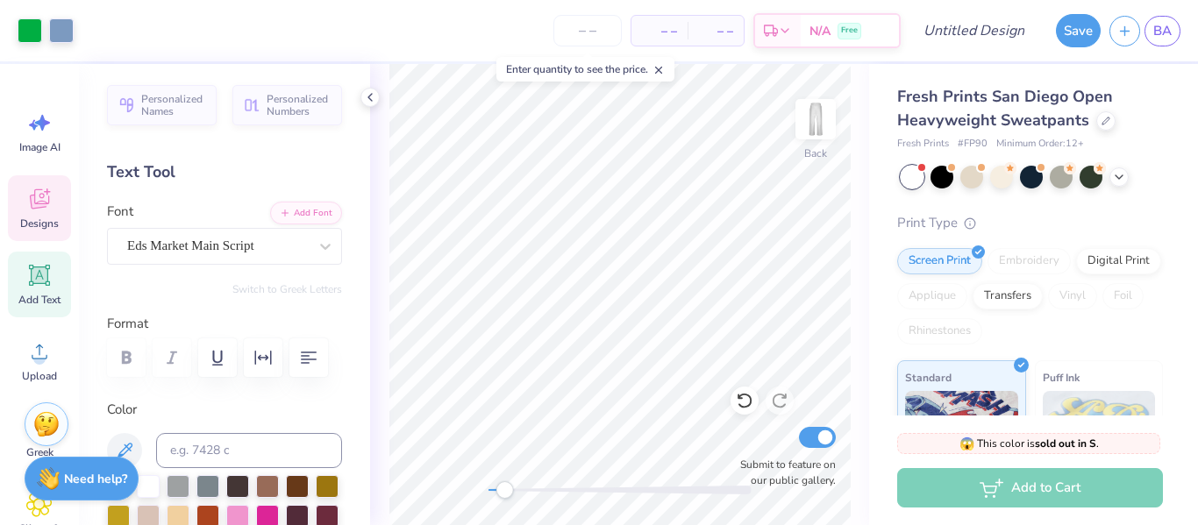
click at [34, 202] on icon at bounding box center [39, 199] width 19 height 20
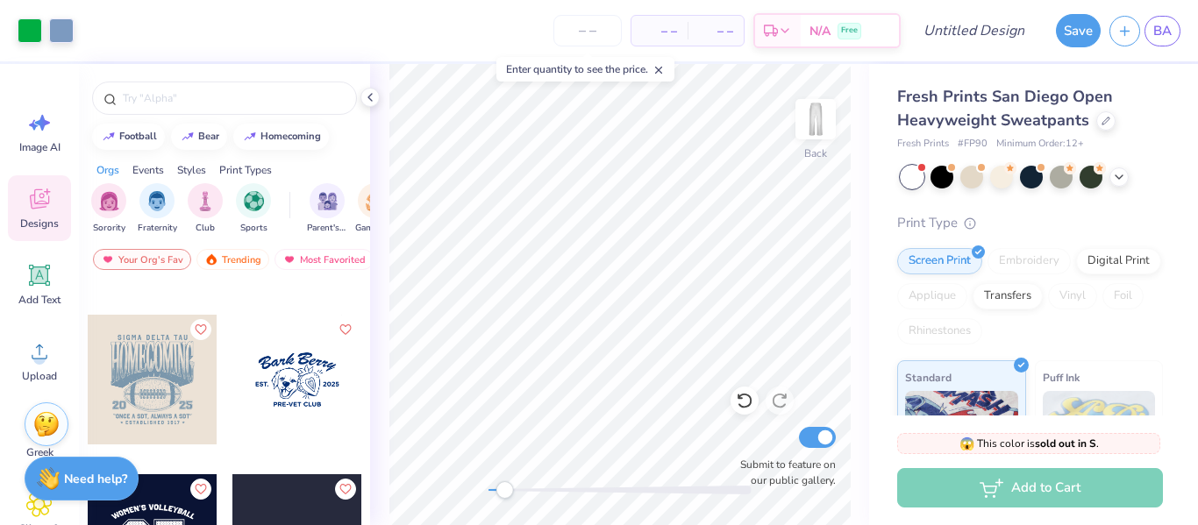
scroll to position [14977, 0]
